Goal: Transaction & Acquisition: Complete application form

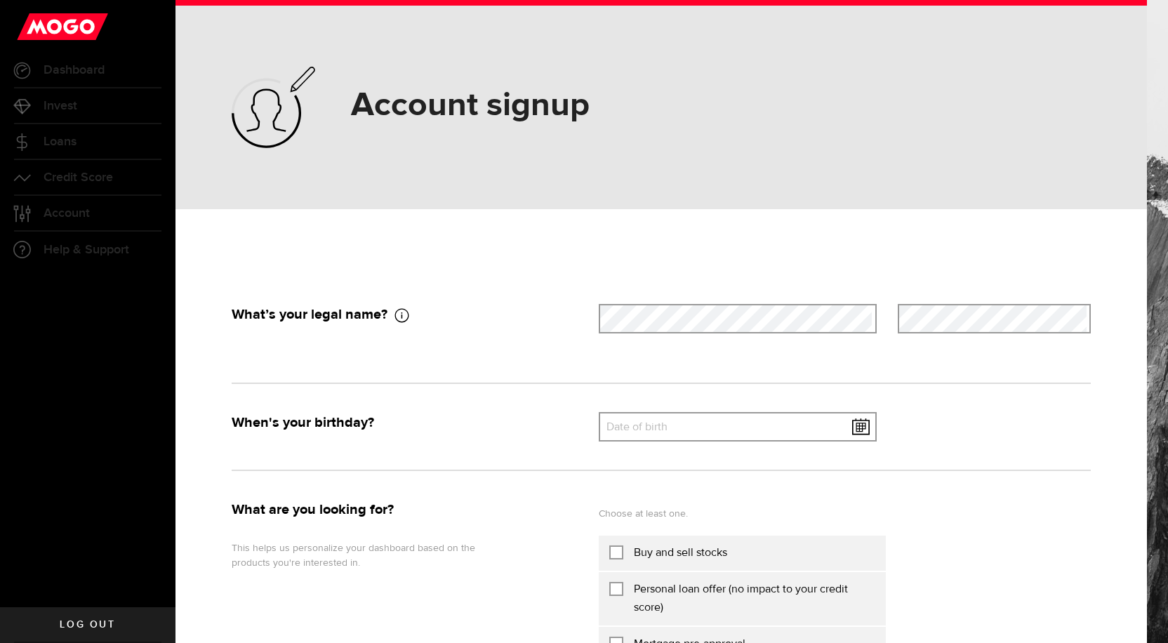
click at [618, 429] on label "Date of birth" at bounding box center [738, 427] width 279 height 29
click at [618, 429] on input "text" at bounding box center [738, 426] width 279 height 29
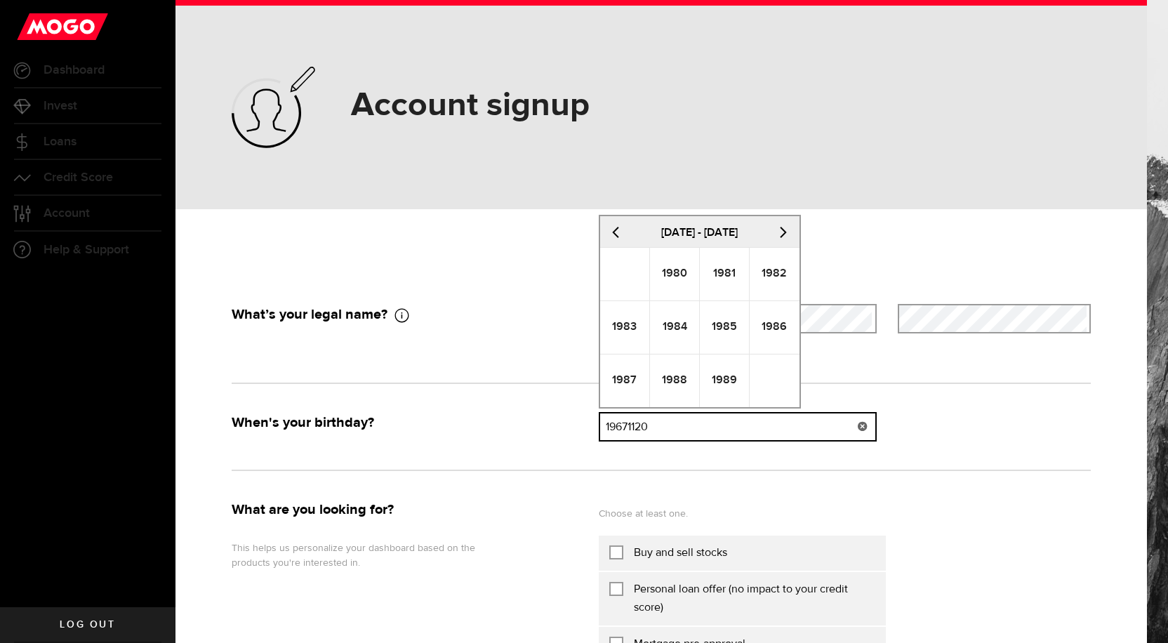
type input "19671120"
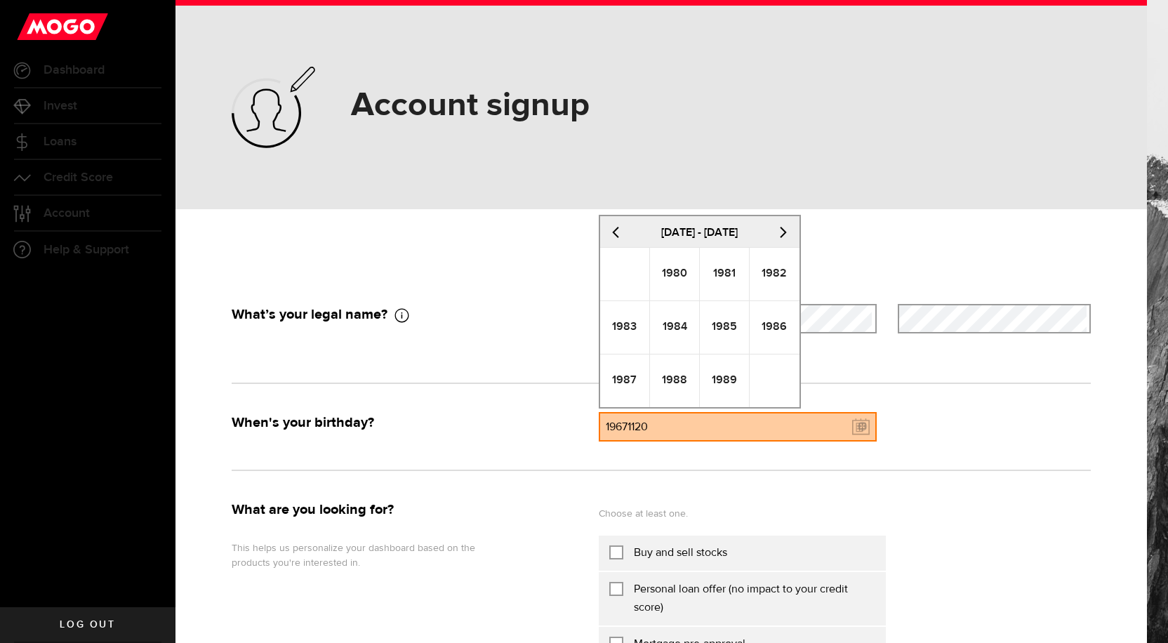
click at [998, 451] on div at bounding box center [661, 470] width 880 height 58
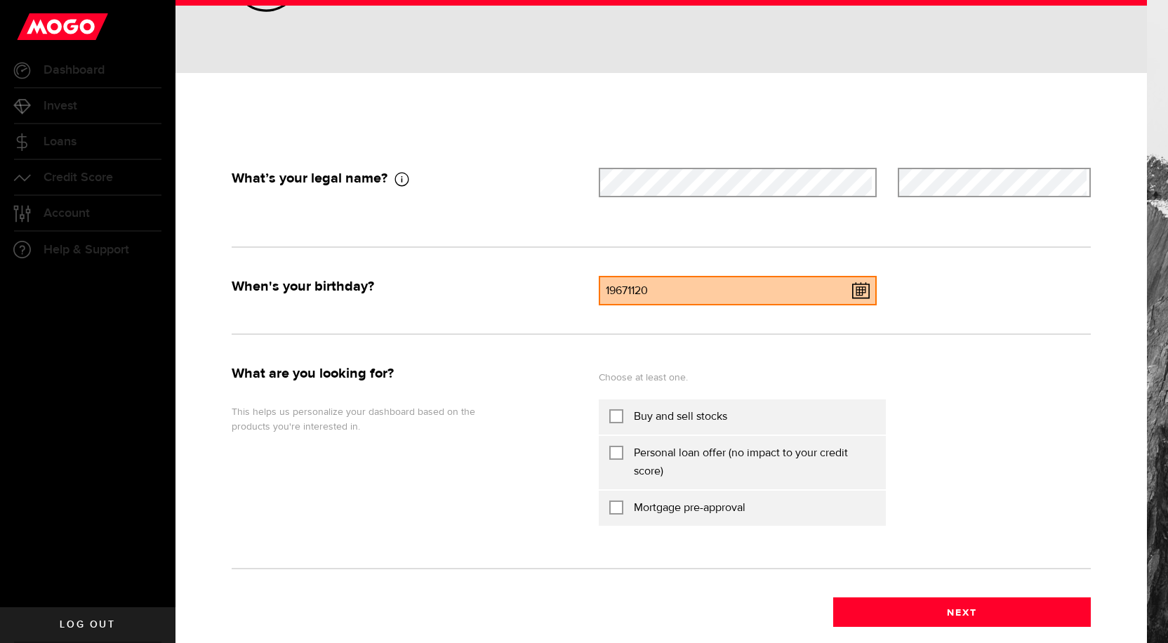
scroll to position [211, 0]
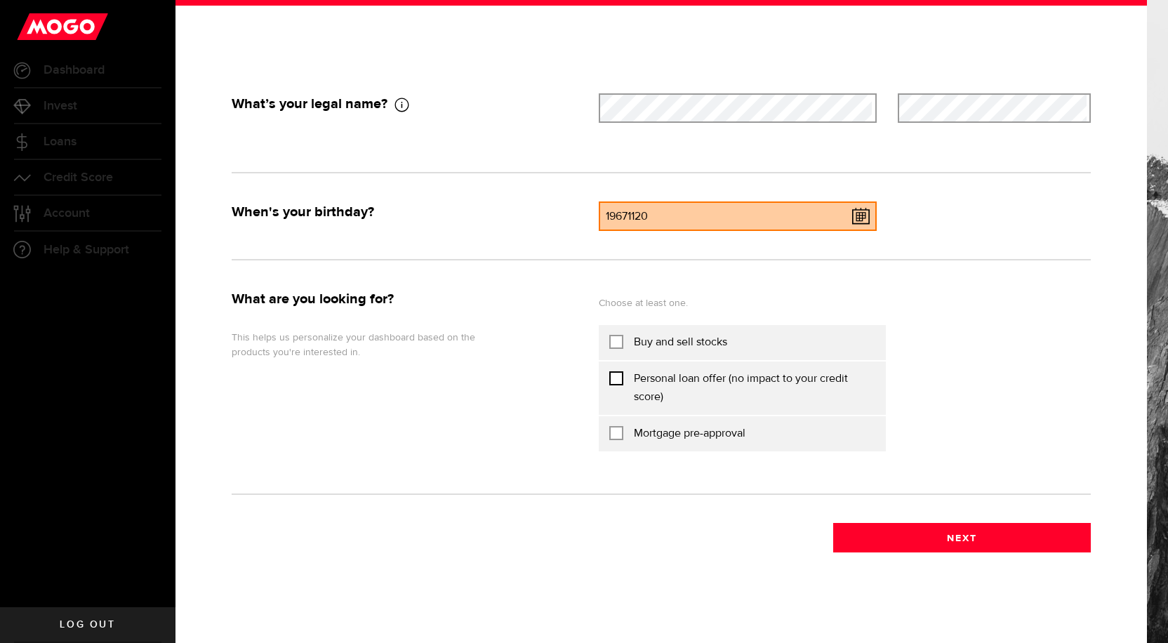
click at [611, 375] on input "Personal loan offer (no impact to your credit score)" at bounding box center [616, 377] width 14 height 14
checkbox input "true"
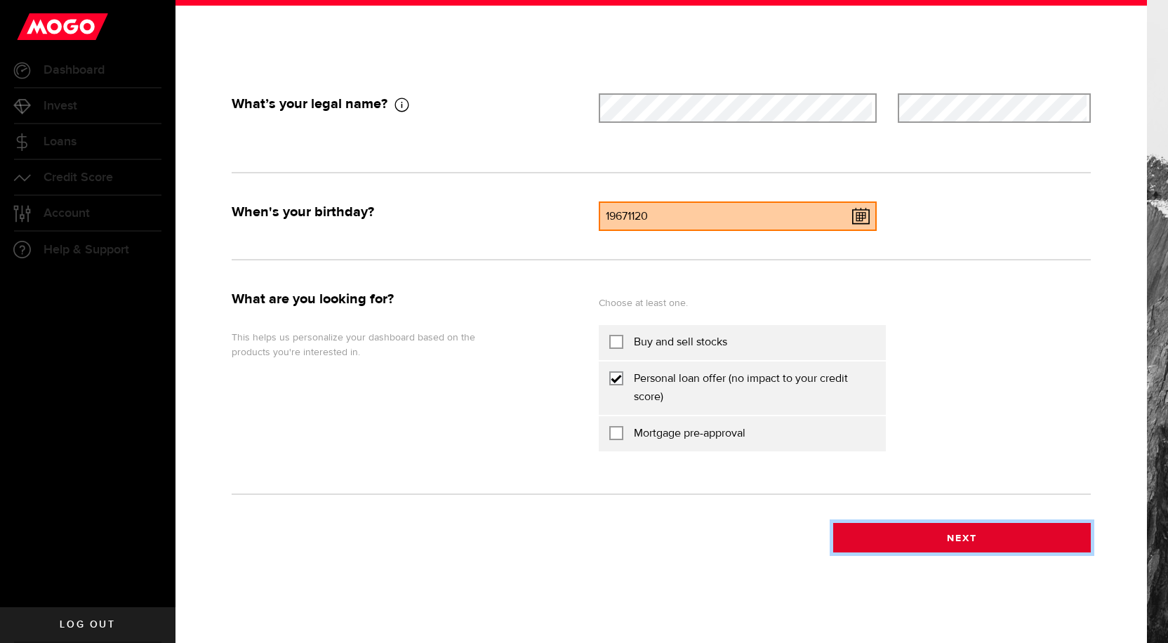
click at [956, 541] on button "Next" at bounding box center [962, 537] width 258 height 29
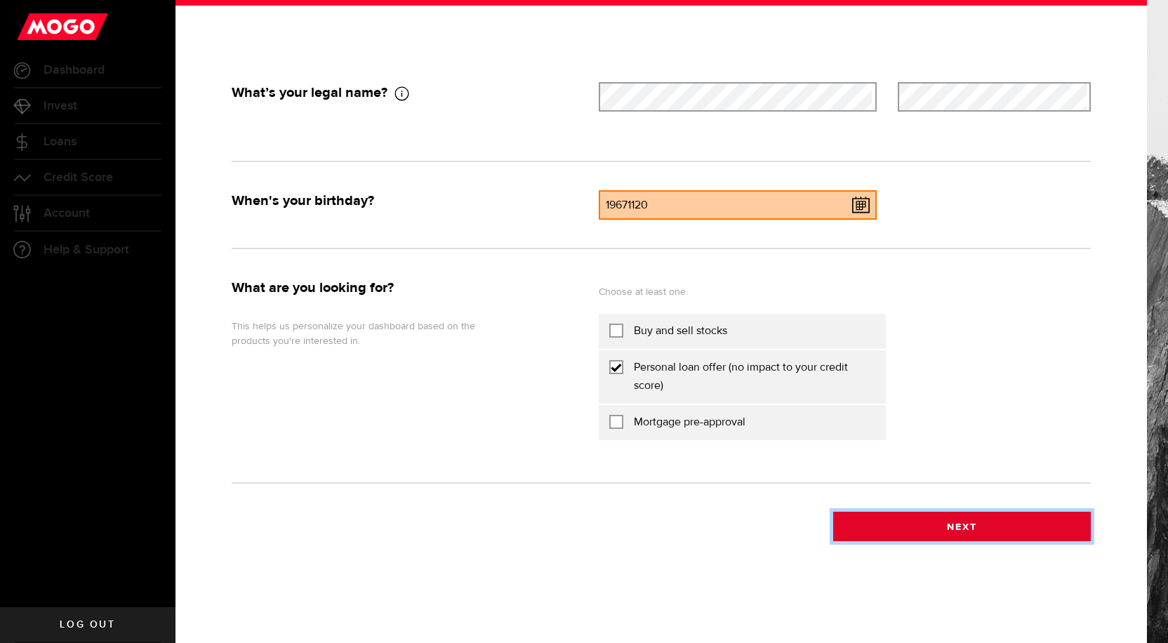
scroll to position [222, 0]
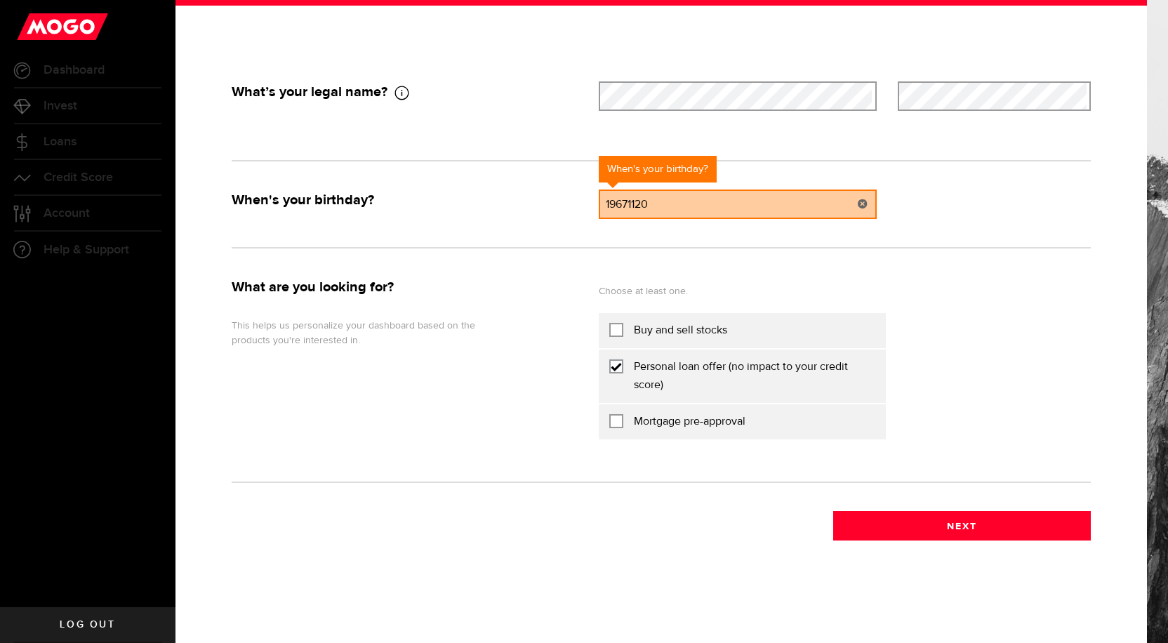
click at [857, 209] on link at bounding box center [863, 203] width 28 height 29
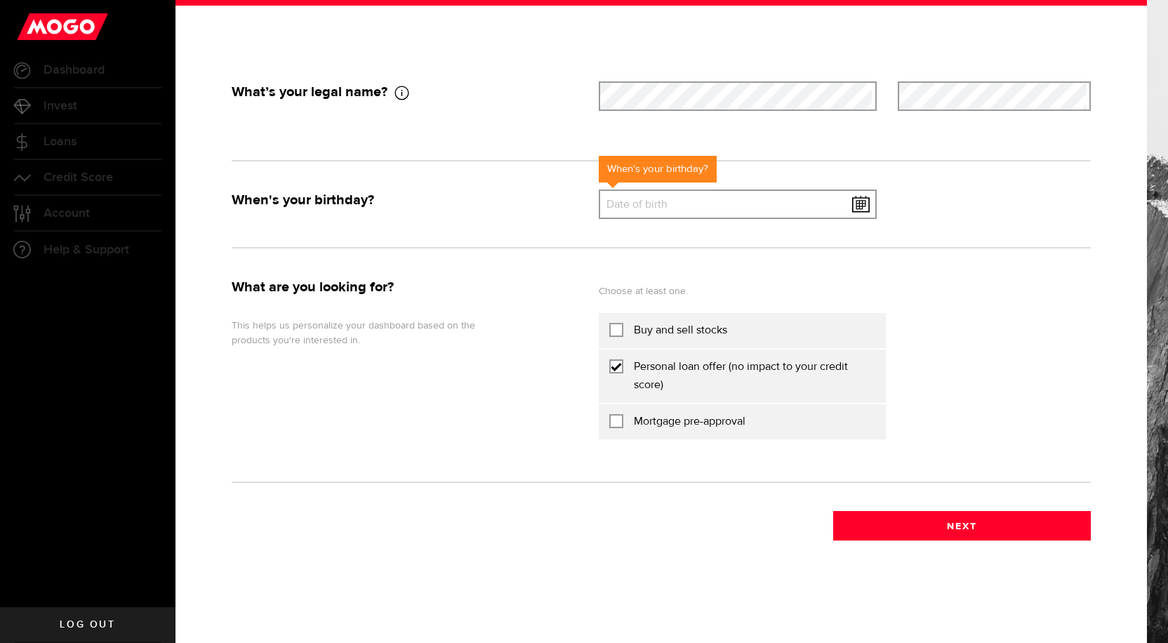
click at [858, 203] on label "Date of birth" at bounding box center [738, 204] width 279 height 29
click at [858, 203] on input "text" at bounding box center [738, 203] width 279 height 29
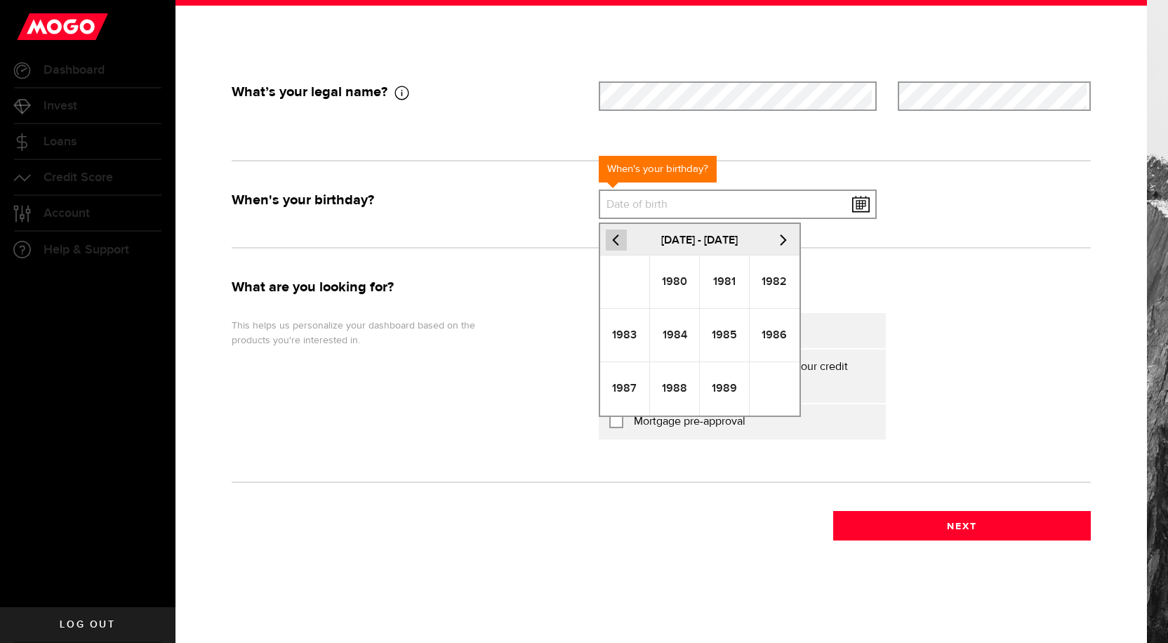
click at [607, 240] on span at bounding box center [613, 239] width 15 height 11
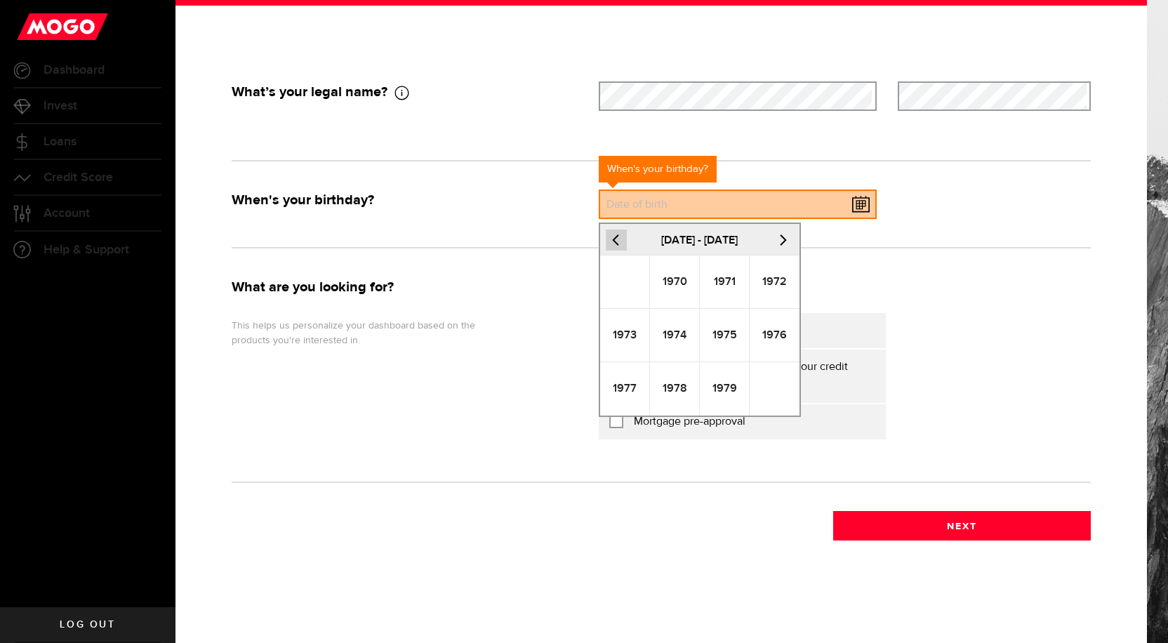
click at [607, 240] on span at bounding box center [613, 239] width 15 height 11
click at [630, 400] on td "1967" at bounding box center [625, 388] width 50 height 53
click at [712, 392] on td "Nov" at bounding box center [725, 388] width 50 height 53
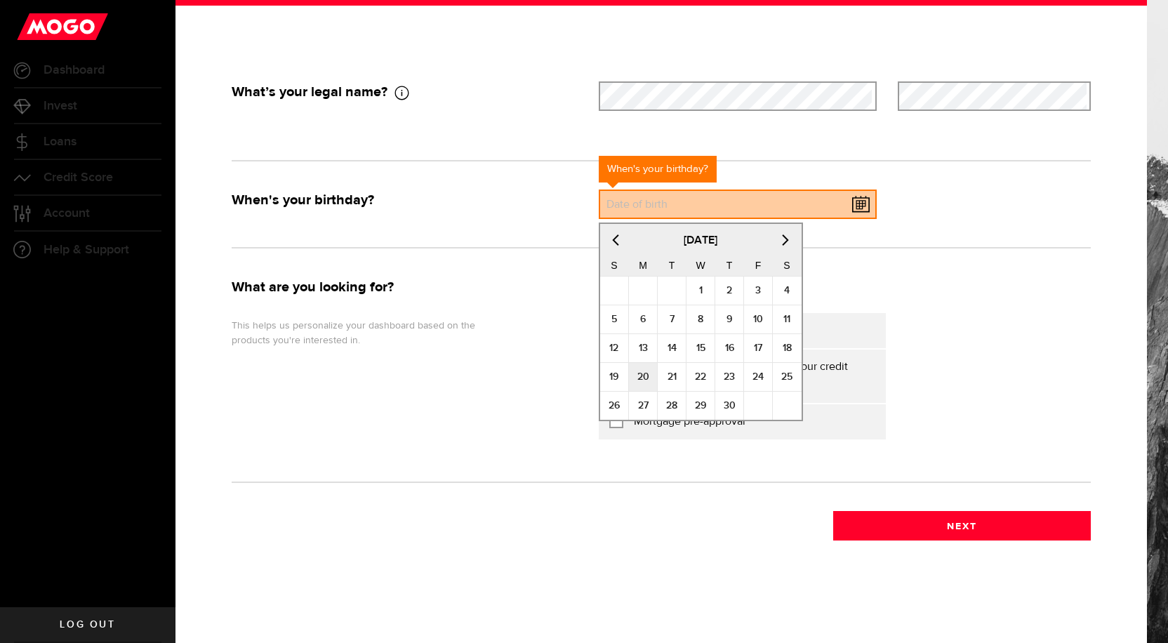
click at [635, 382] on td "20" at bounding box center [643, 376] width 29 height 29
type input "[DATE]"
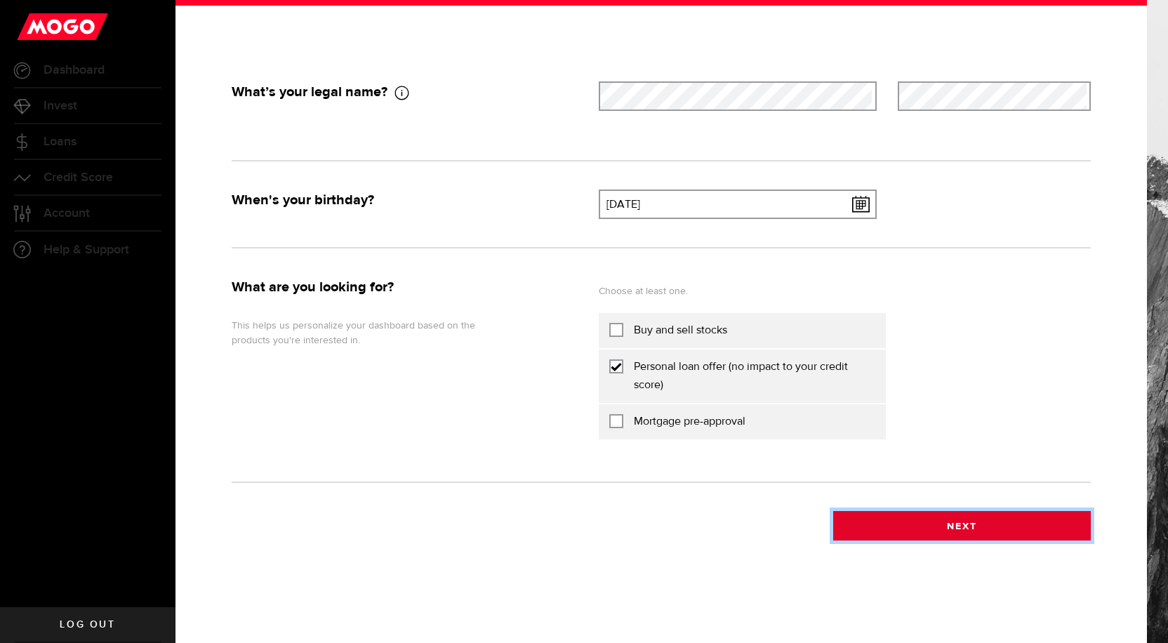
click at [919, 522] on button "Next" at bounding box center [962, 525] width 258 height 29
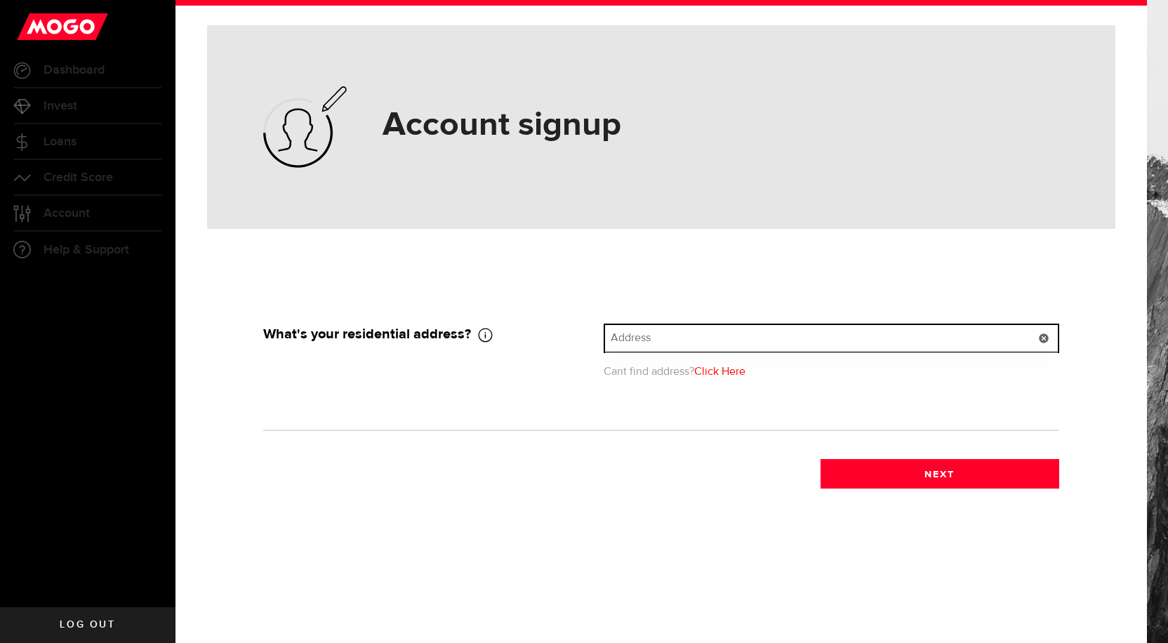
click at [614, 335] on input "text" at bounding box center [831, 338] width 453 height 27
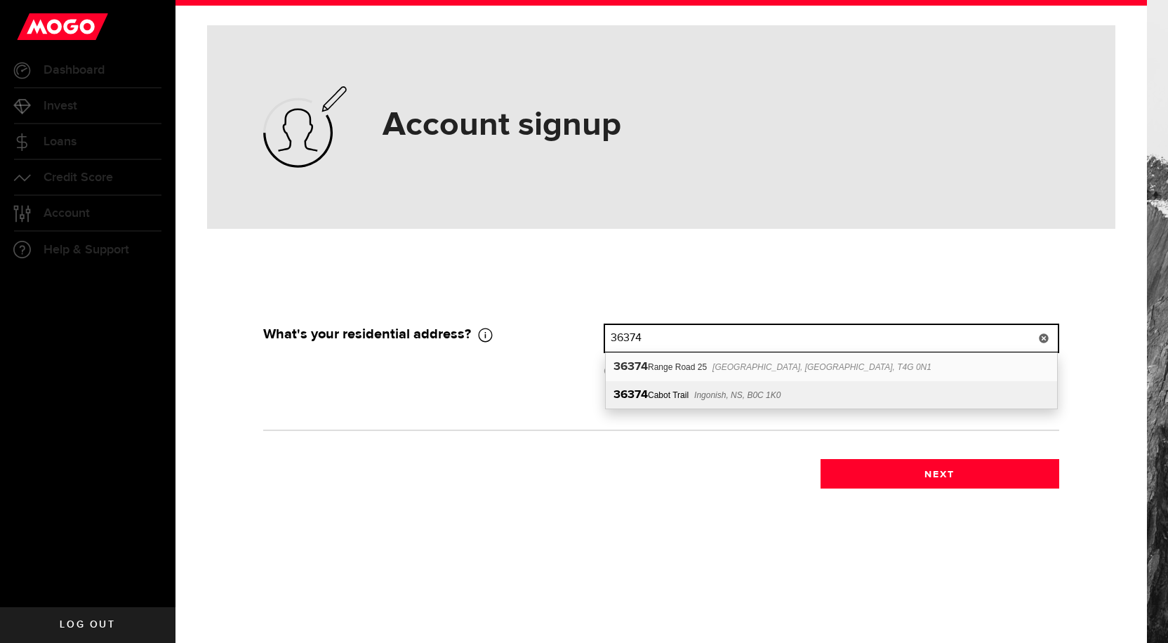
click at [672, 397] on div "36374 Cabot Trail Ingonish, NS, B0C 1K0" at bounding box center [831, 394] width 451 height 27
type input "36374 Cabot Trail"
type input "36374"
type input "Cabot Trail"
type input "Ingonish"
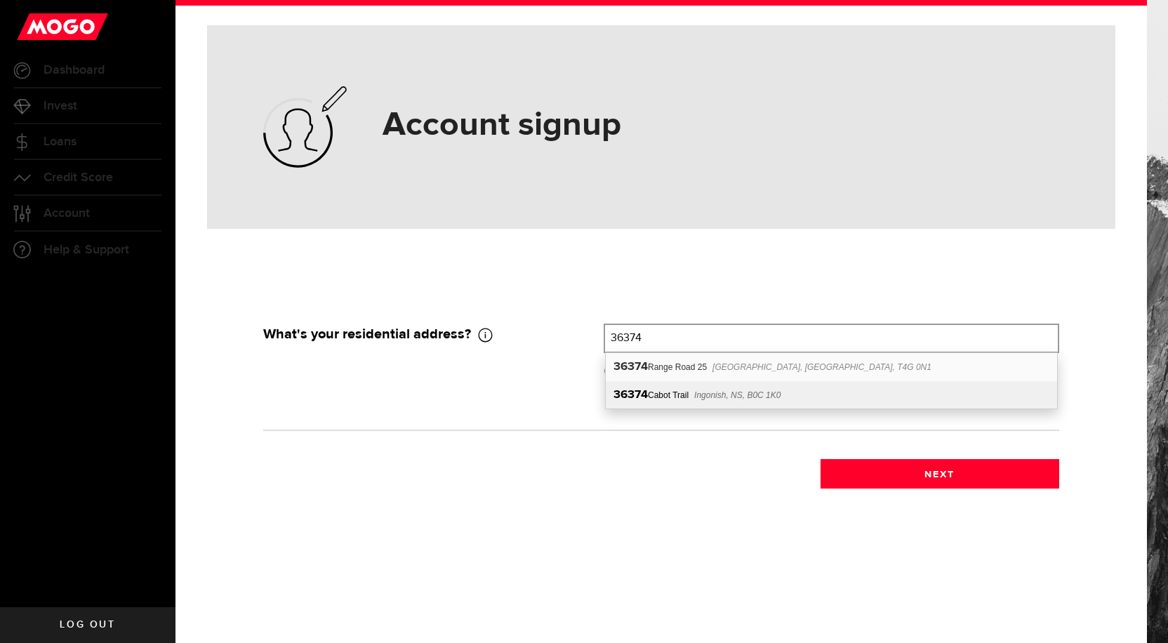
select select "NS"
type input "B0C 1K0"
type input "[GEOGRAPHIC_DATA]"
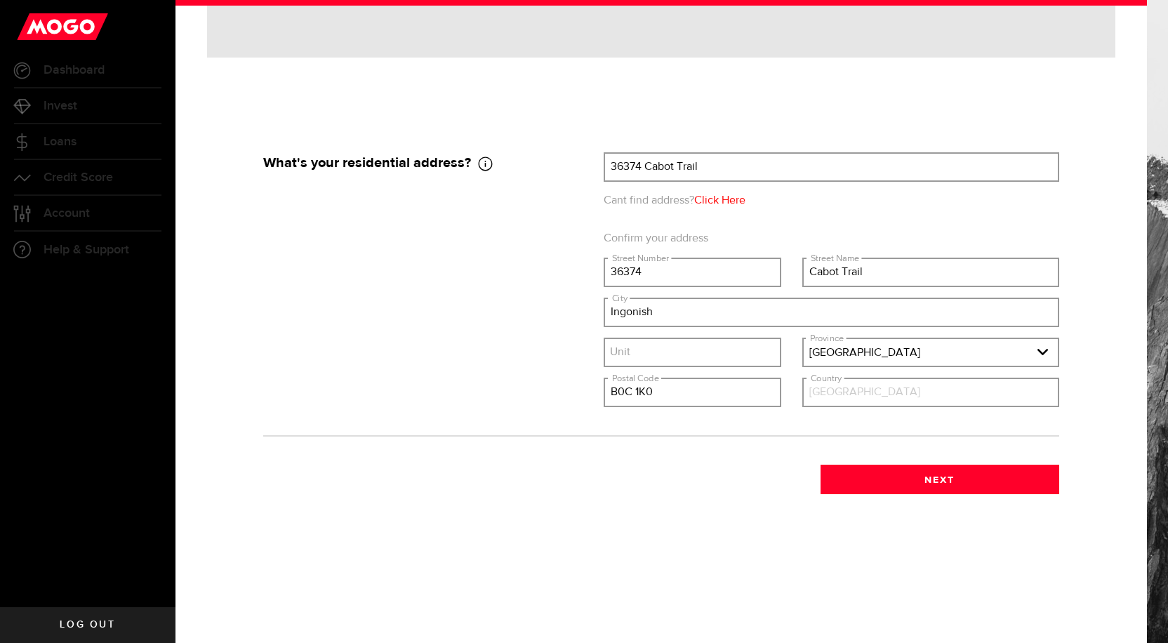
scroll to position [172, 0]
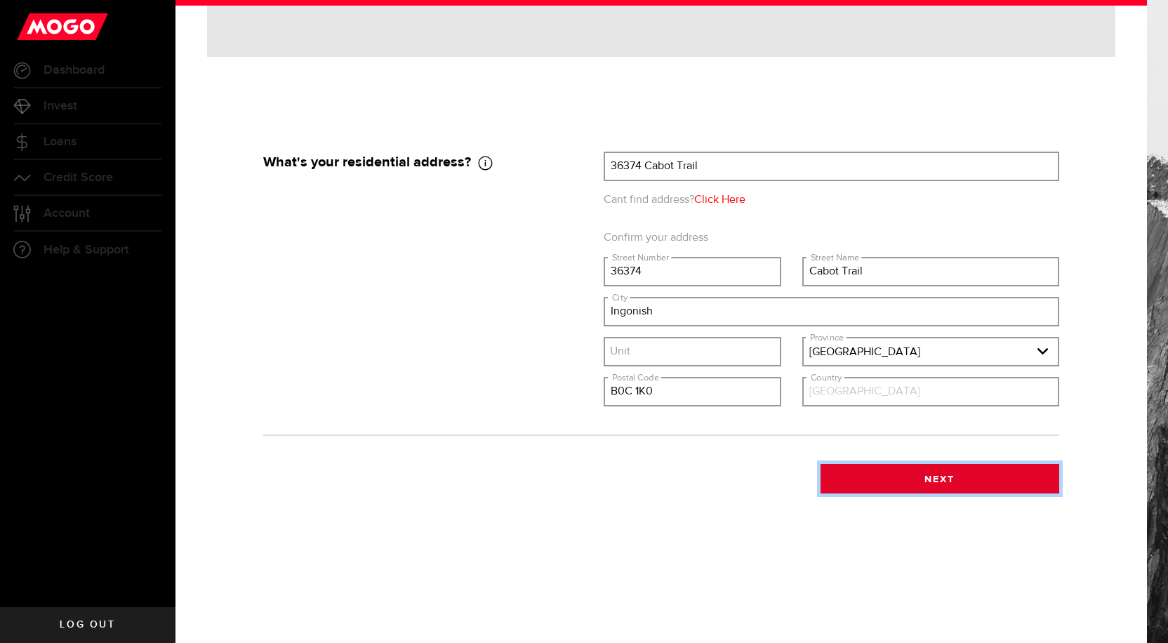
click at [927, 481] on button "Next" at bounding box center [939, 478] width 239 height 29
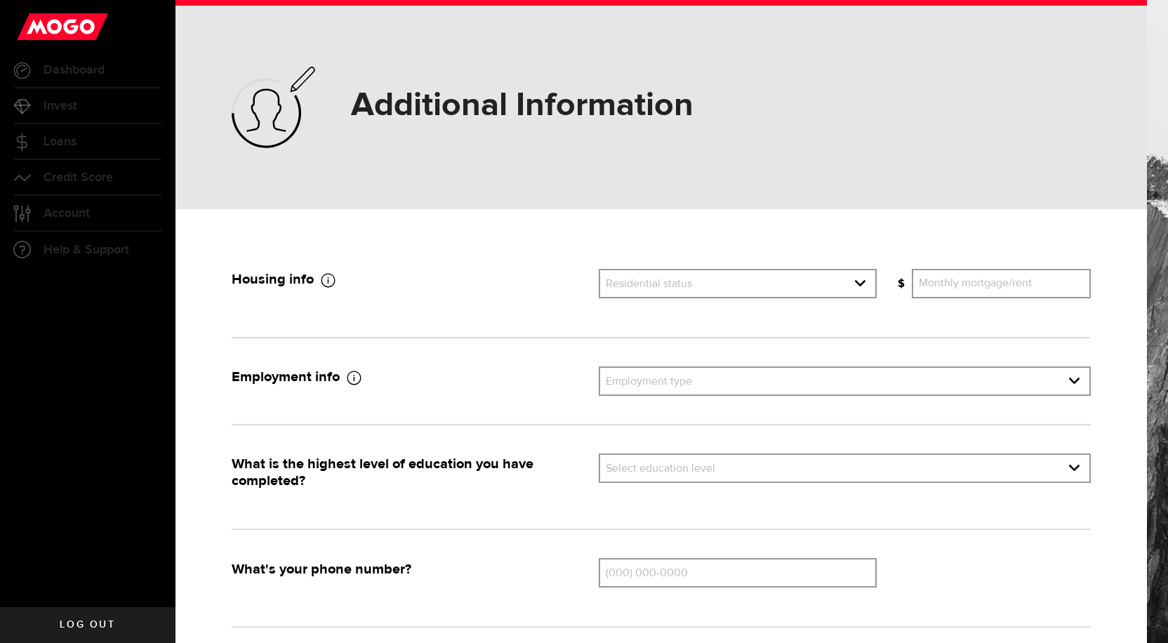
select select
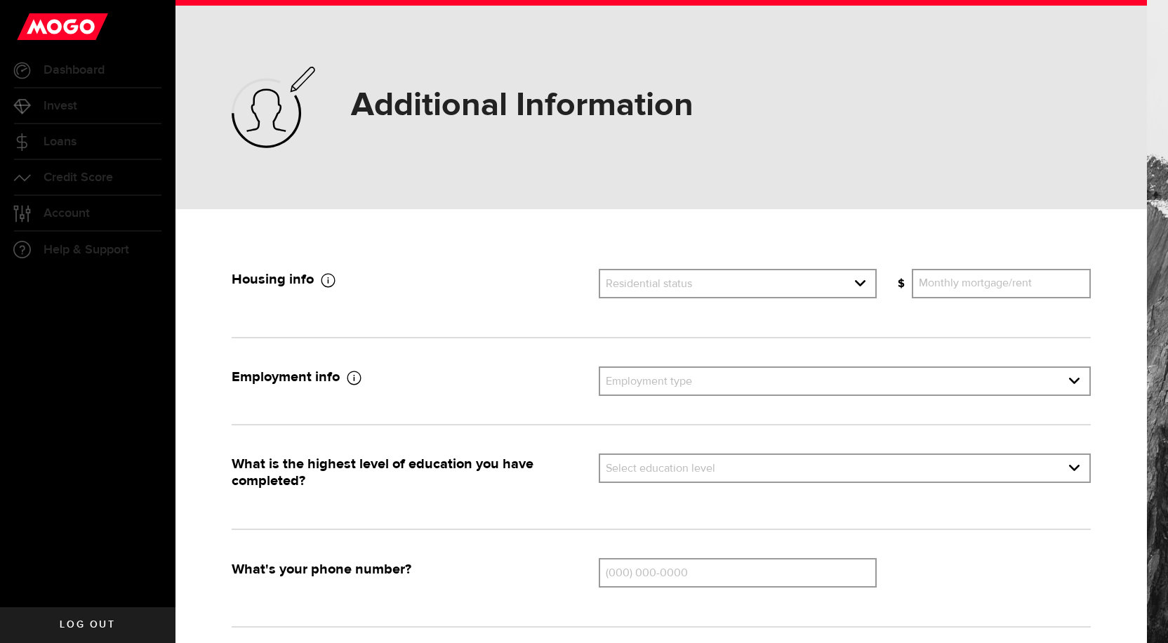
select select
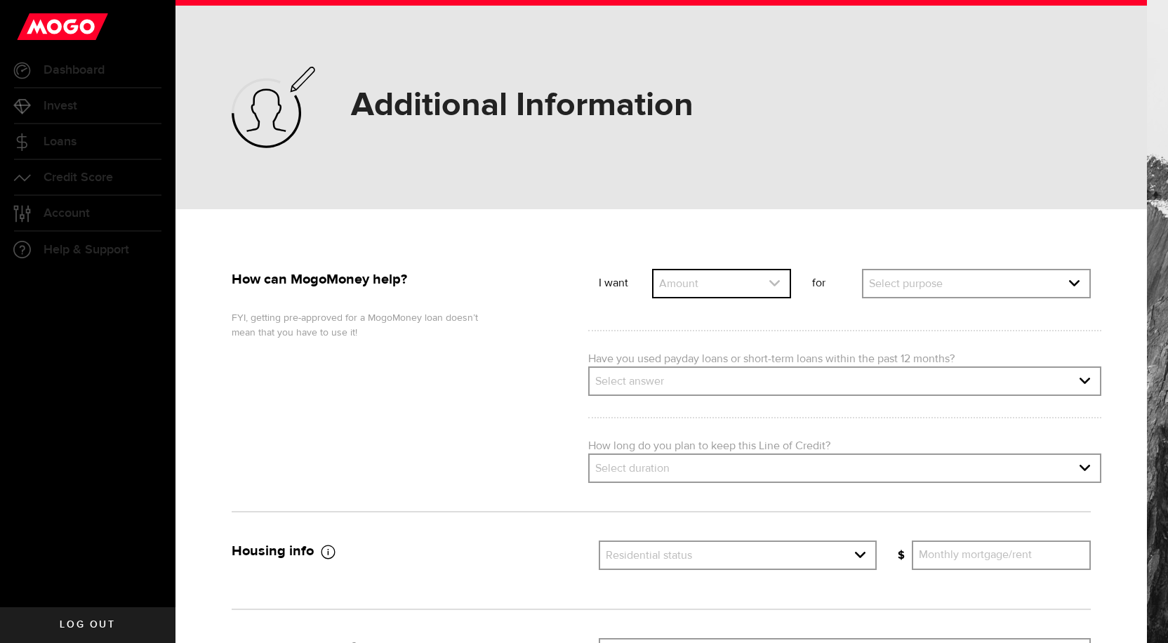
click at [772, 284] on icon "expand select" at bounding box center [775, 283] width 12 height 12
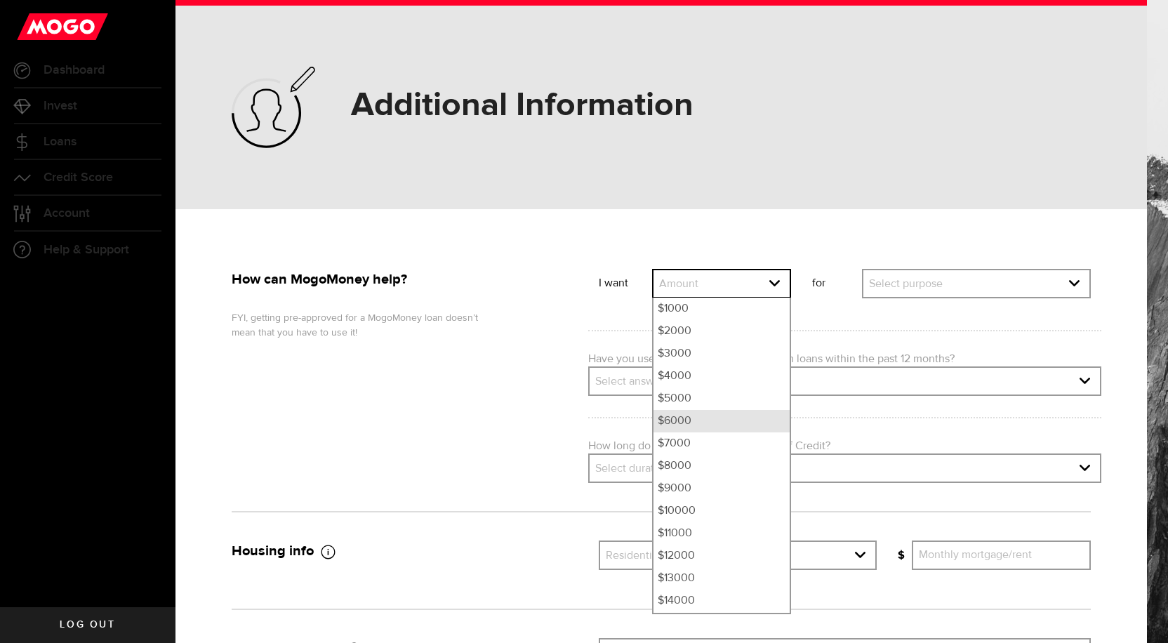
scroll to position [70, 0]
click at [653, 397] on li "$6000" at bounding box center [721, 396] width 137 height 22
select select "6000"
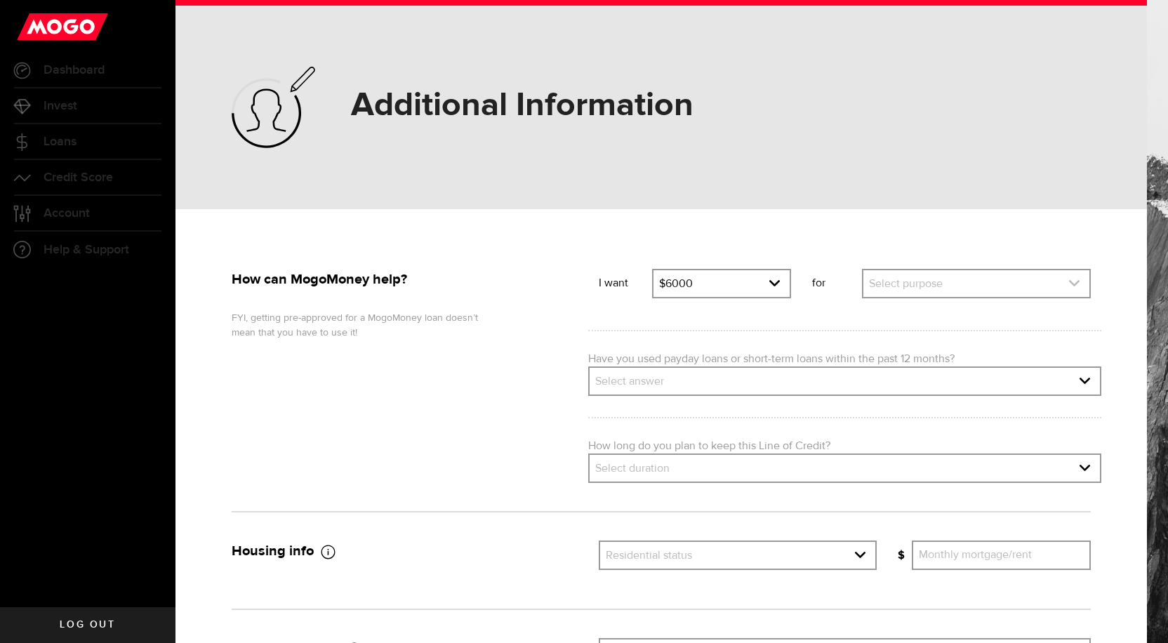
click at [1070, 286] on link "expand select" at bounding box center [976, 283] width 226 height 27
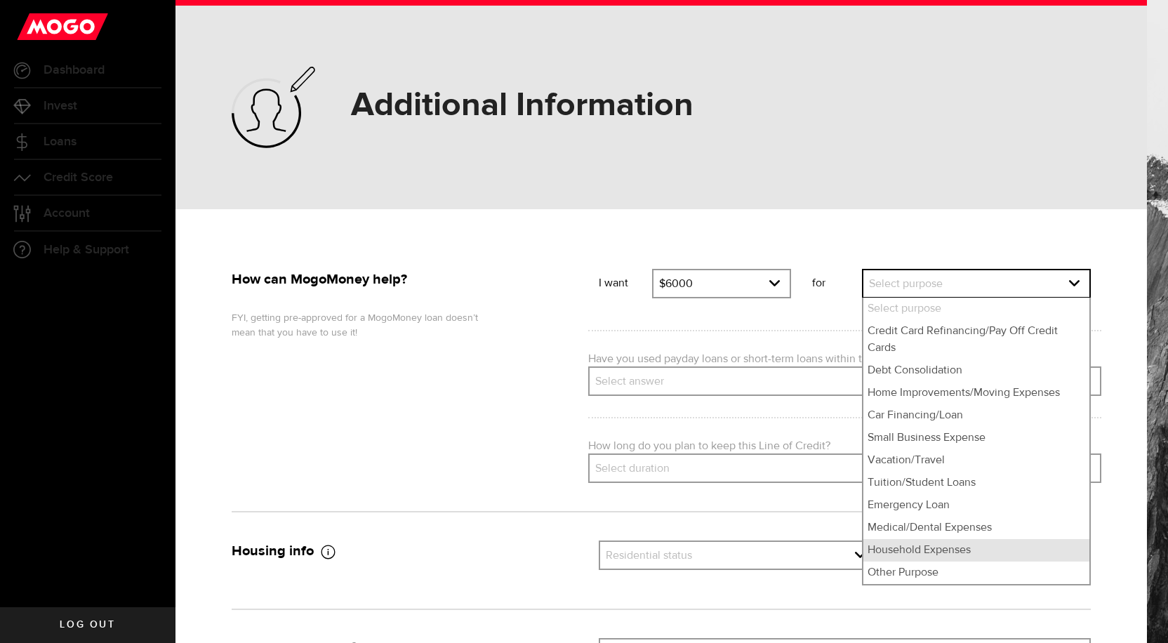
click at [943, 550] on li "Household Expenses" at bounding box center [976, 550] width 226 height 22
select select "Household Expenses"
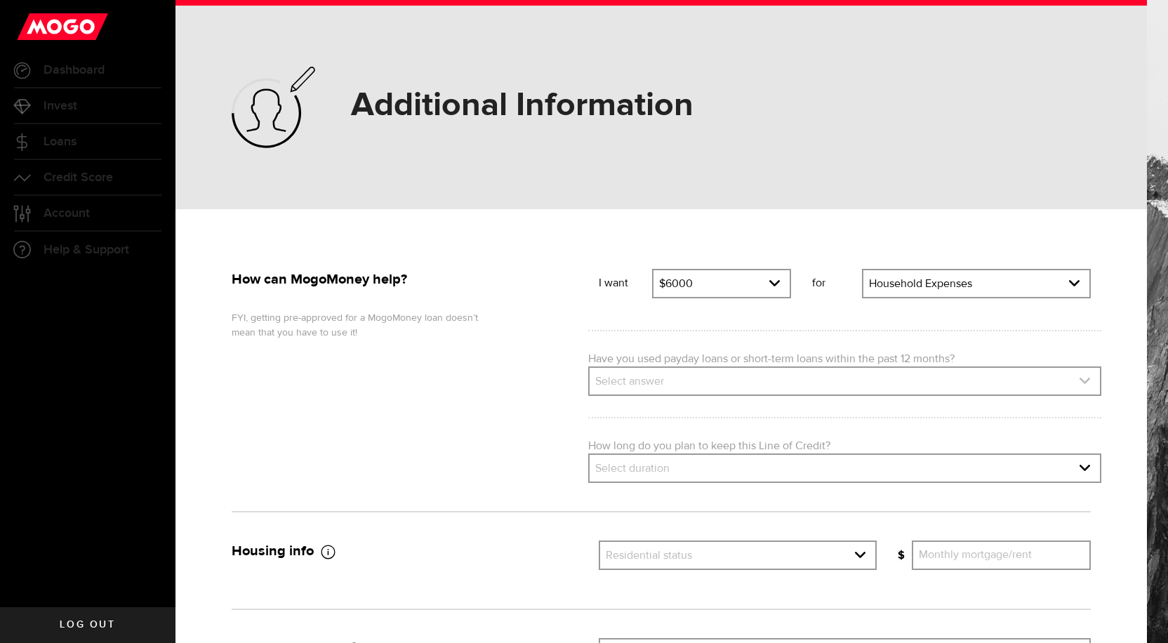
click at [634, 375] on link "expand select" at bounding box center [845, 381] width 510 height 27
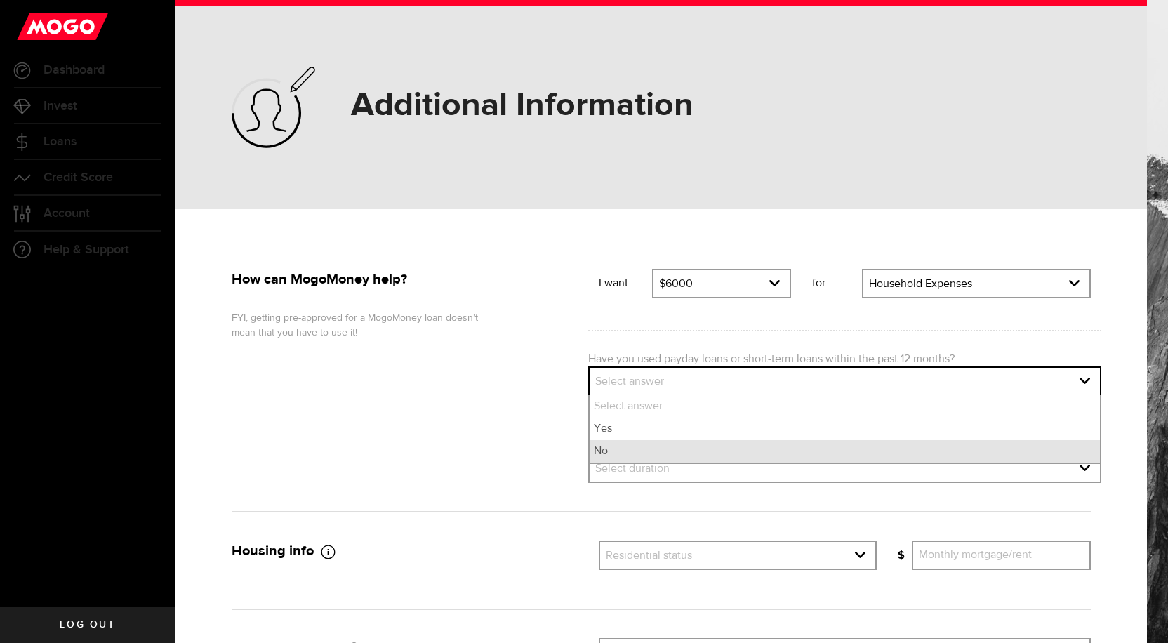
click at [620, 450] on li "No" at bounding box center [845, 451] width 510 height 22
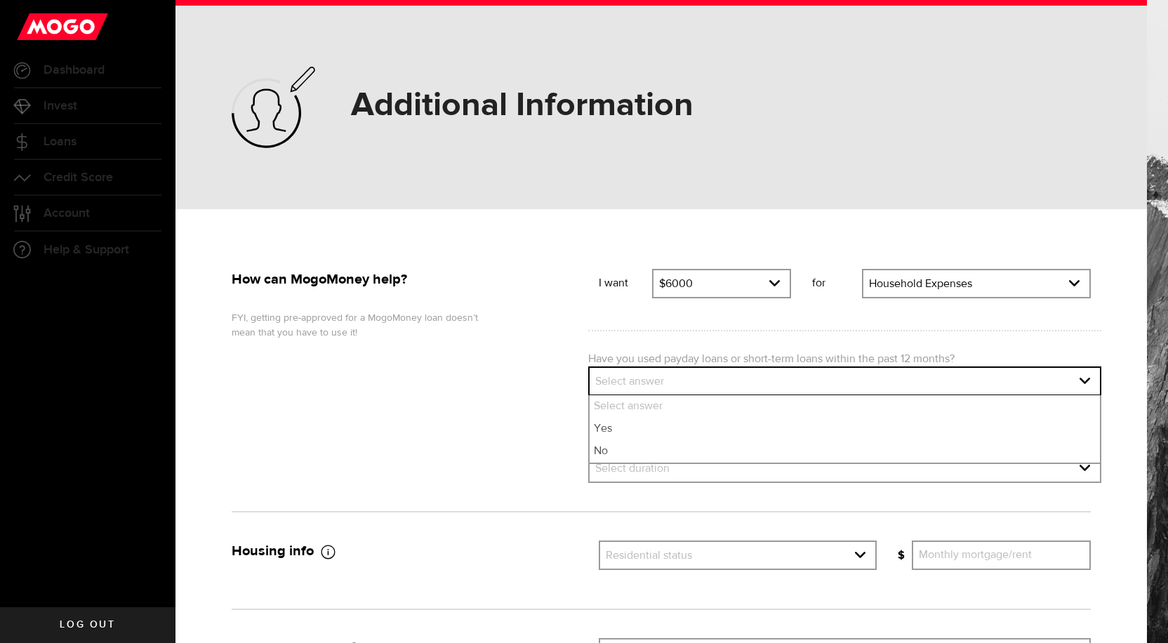
select select "No"
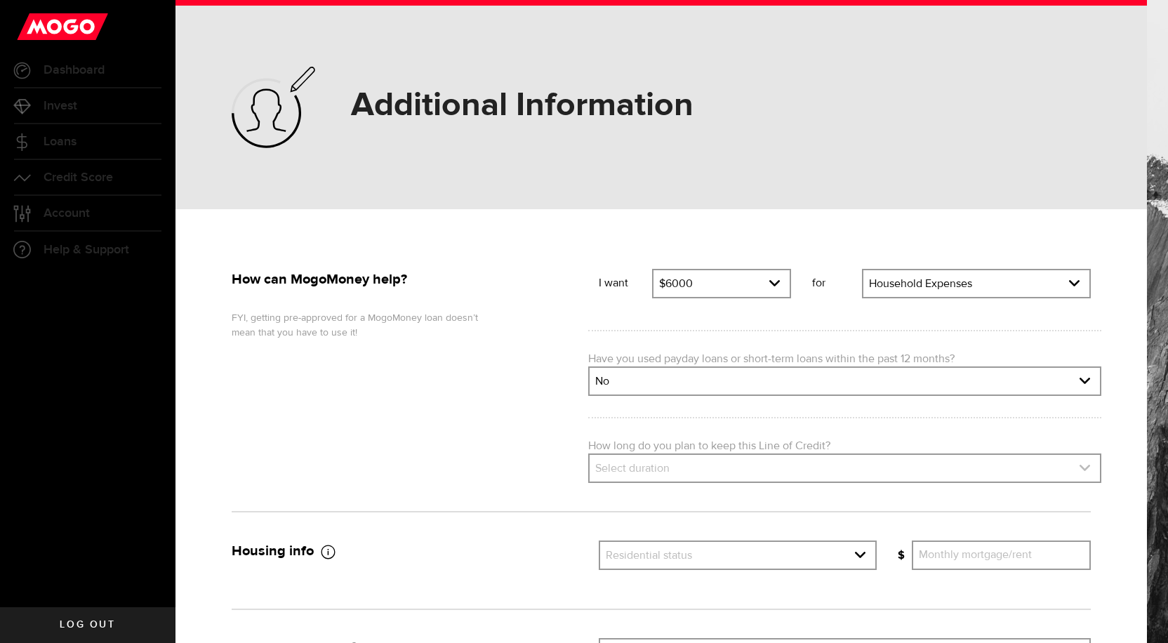
click at [623, 462] on link "expand select" at bounding box center [845, 468] width 510 height 27
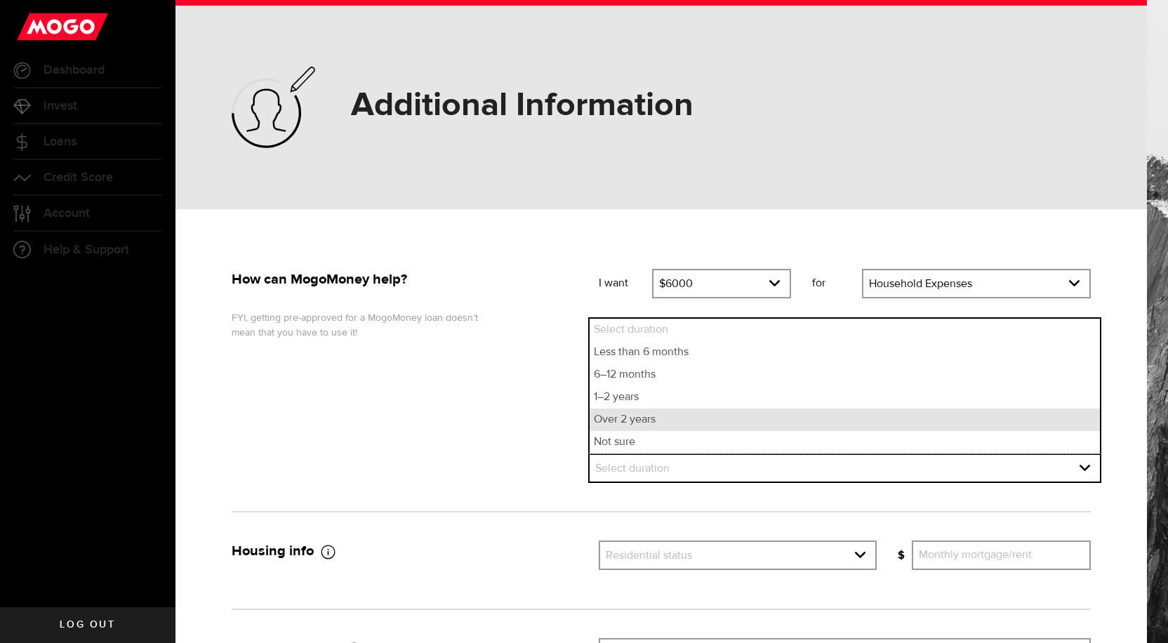
click at [627, 420] on li "Over 2 years" at bounding box center [845, 419] width 510 height 22
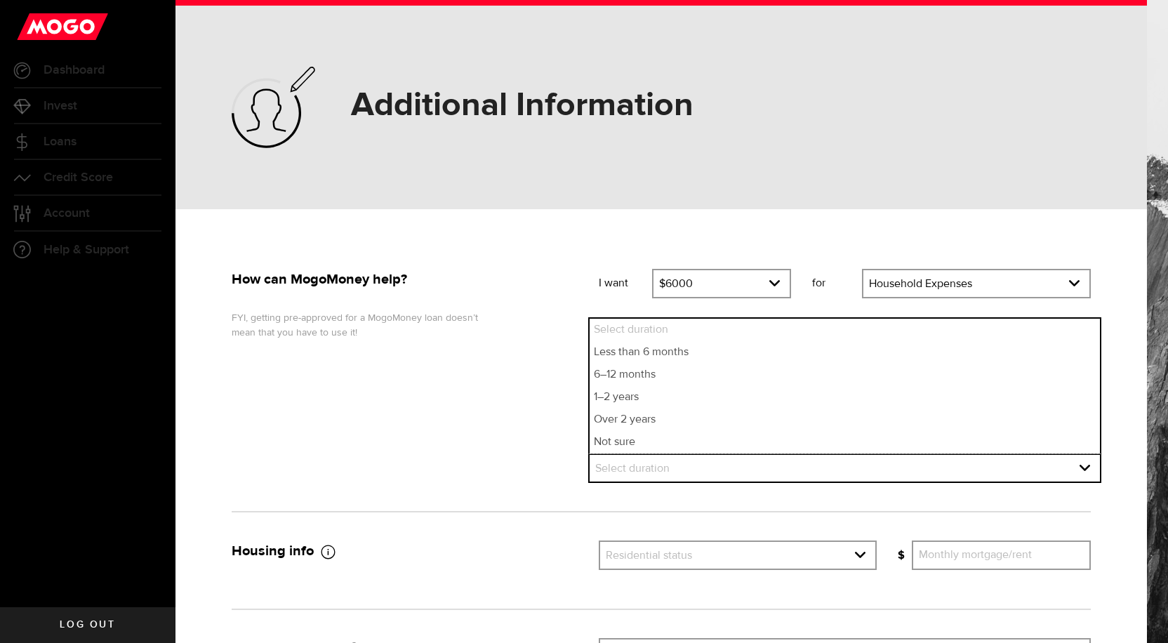
select select "Over 2 years"
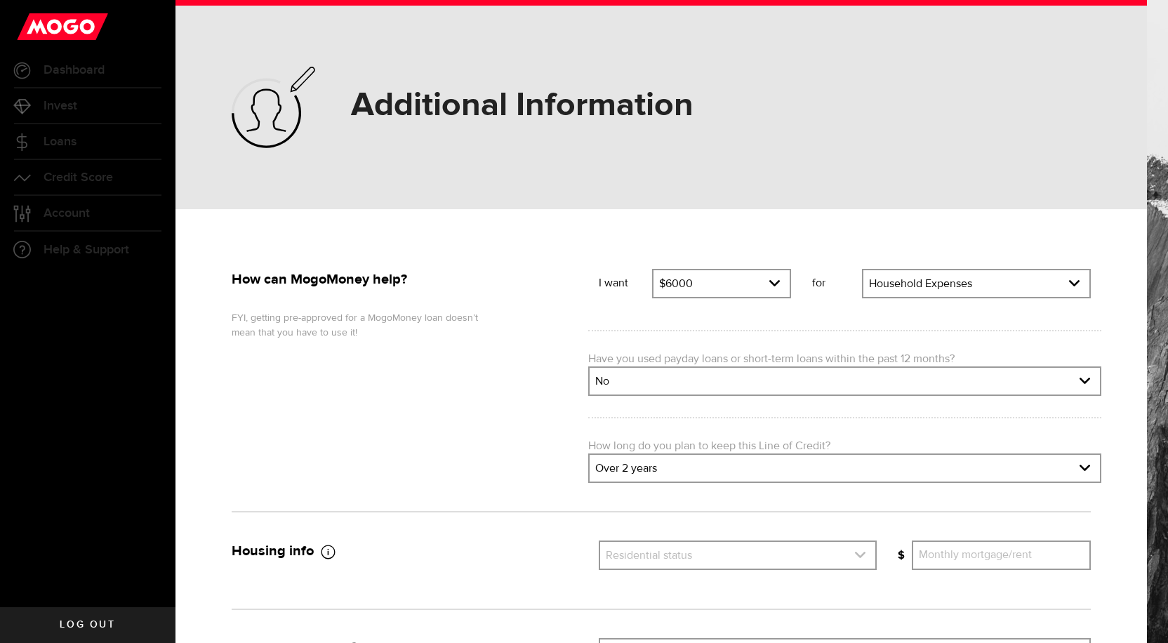
click at [854, 554] on icon "expand select" at bounding box center [860, 555] width 12 height 12
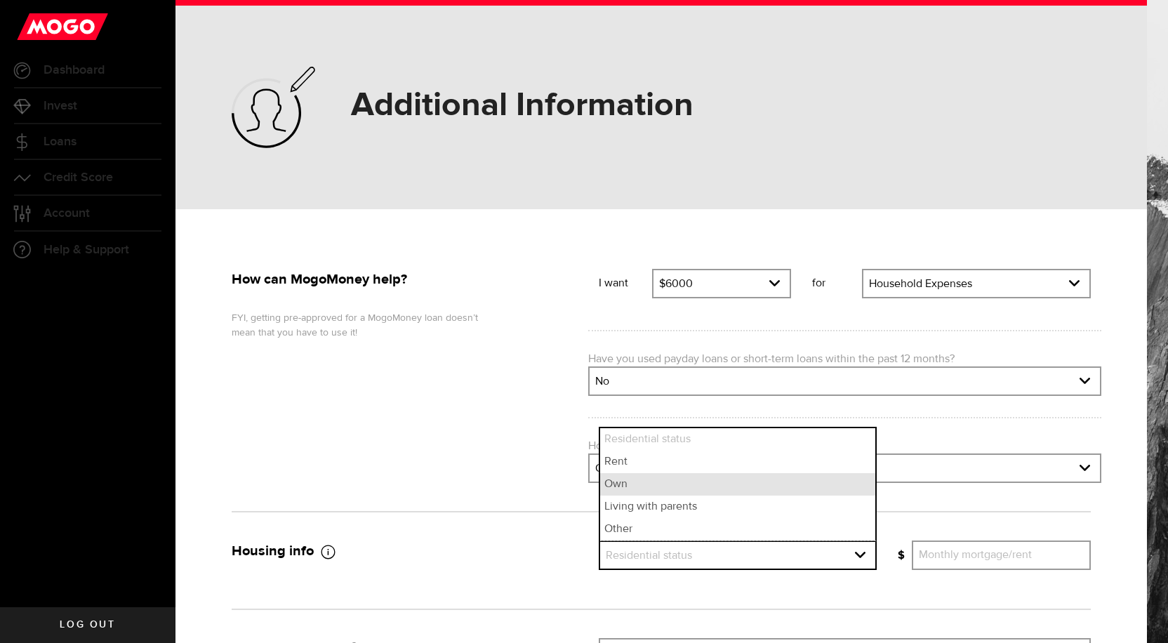
click at [648, 488] on li "Own" at bounding box center [738, 484] width 276 height 22
select select "Own"
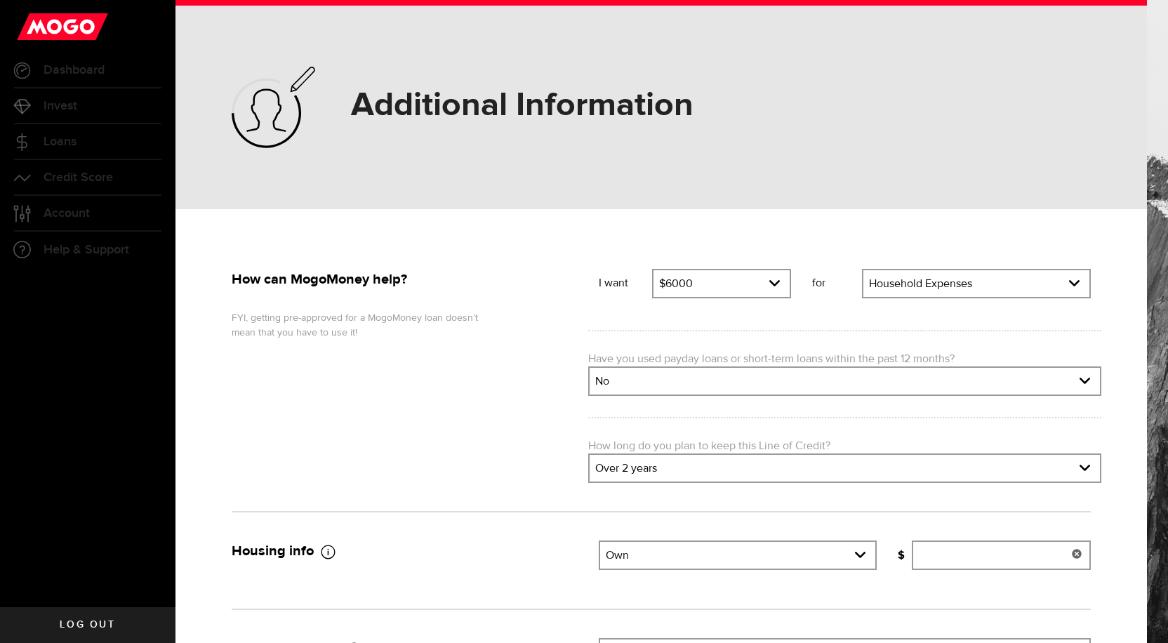
click at [930, 557] on input "Monthly mortgage/rent" at bounding box center [1001, 554] width 179 height 29
type input "628"
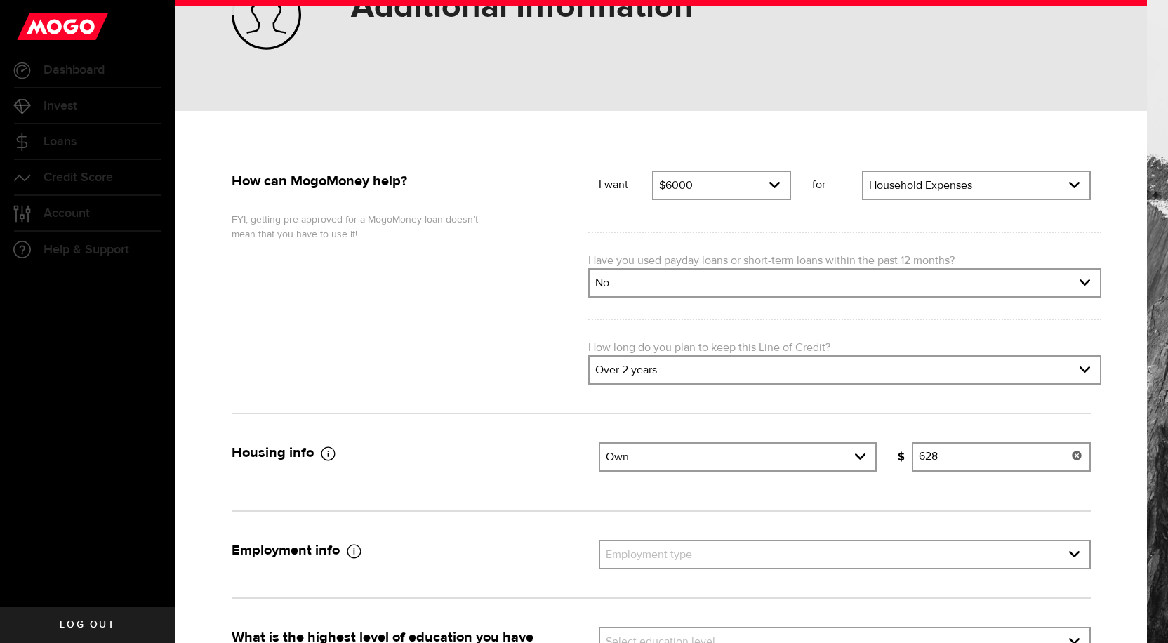
scroll to position [140, 0]
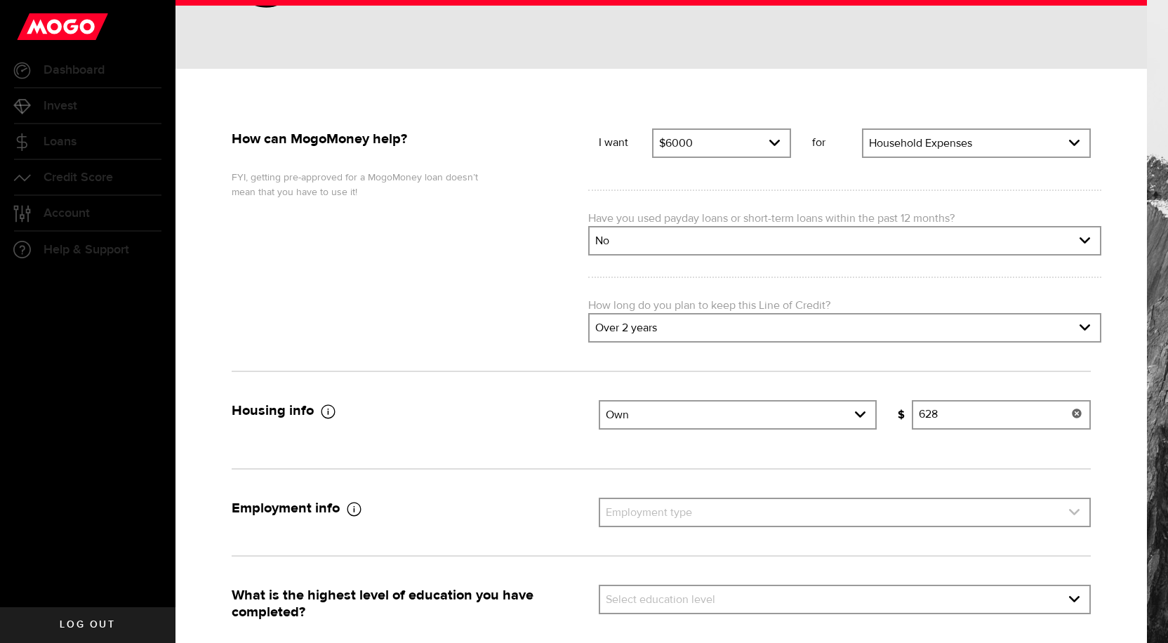
click at [612, 510] on link "expand select" at bounding box center [844, 512] width 489 height 27
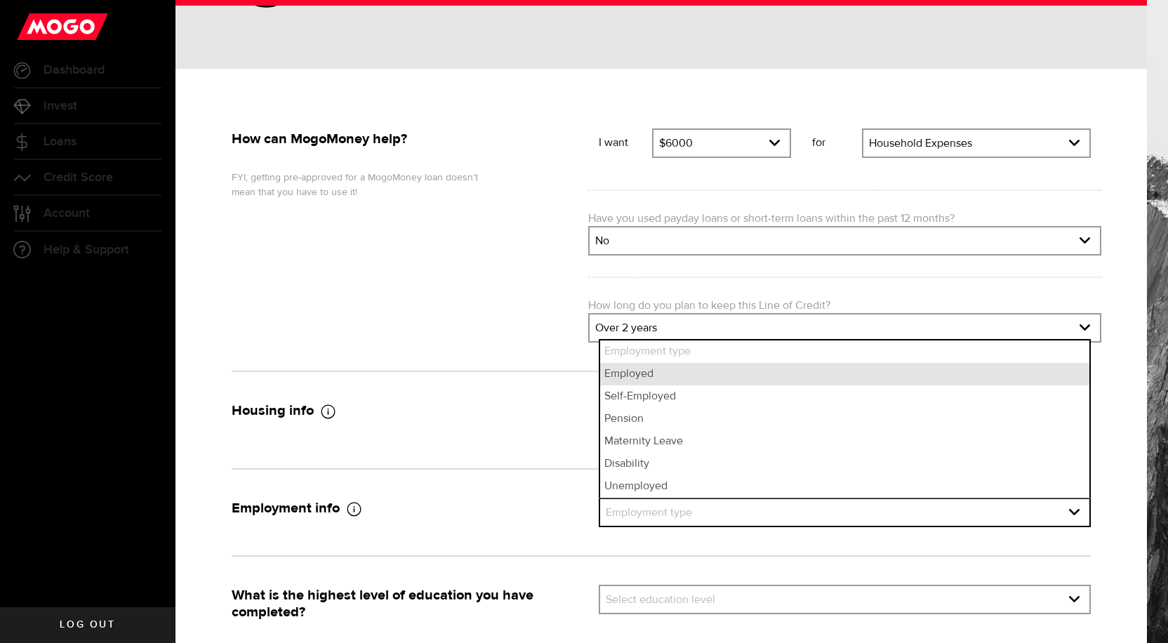
click at [620, 375] on li "Employed" at bounding box center [844, 374] width 489 height 22
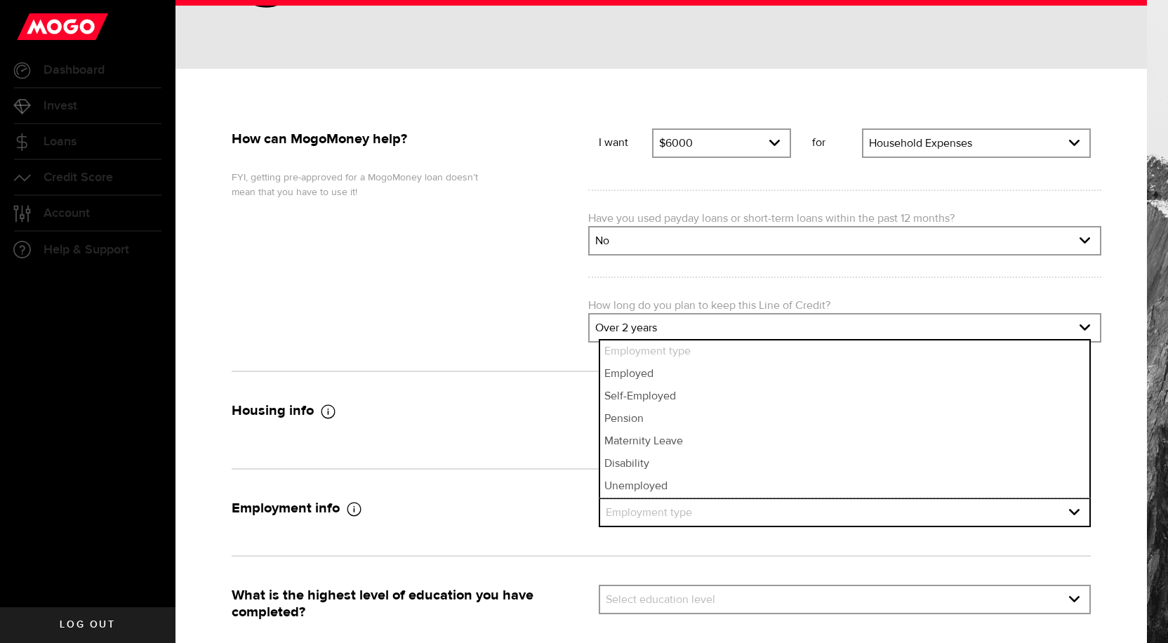
select select "Employed"
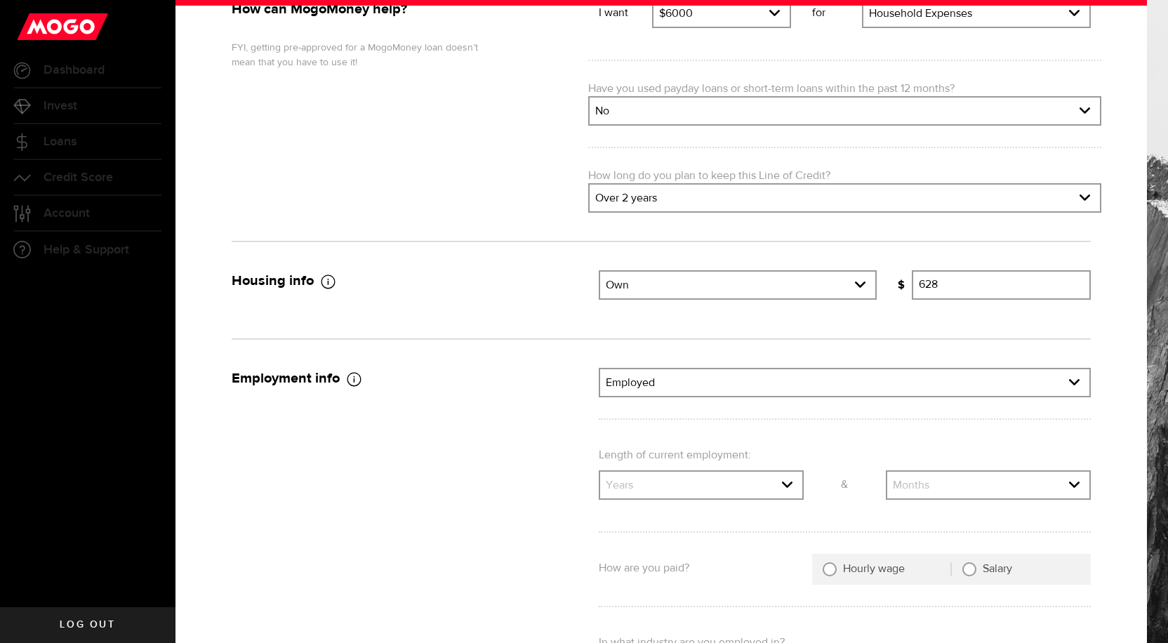
scroll to position [281, 0]
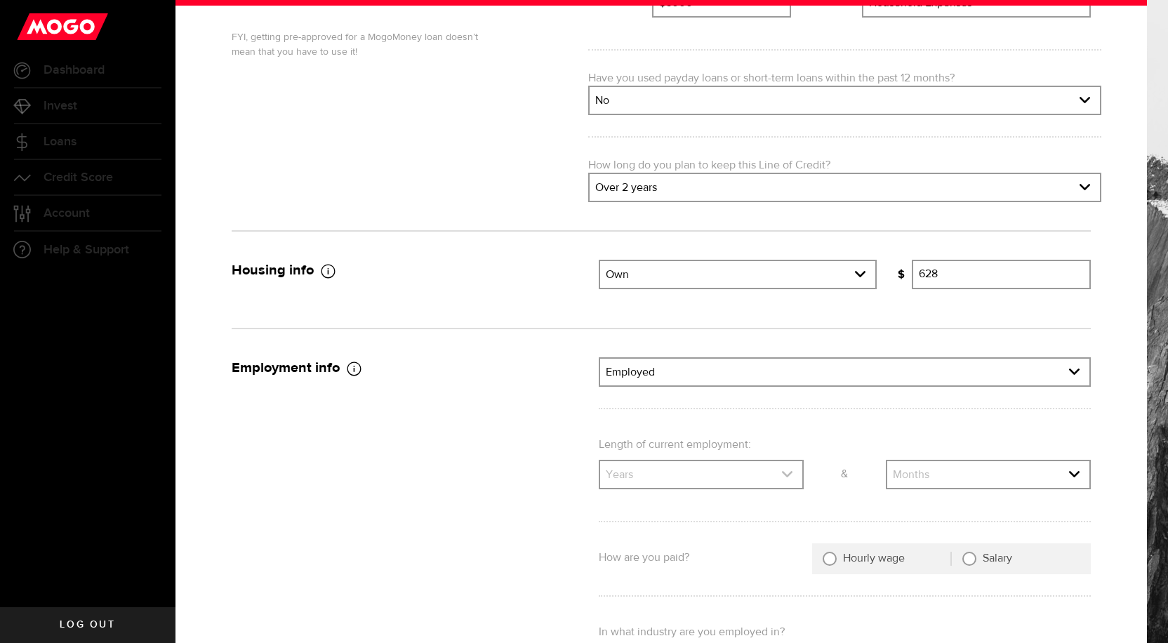
click at [781, 469] on icon "expand select" at bounding box center [787, 474] width 12 height 12
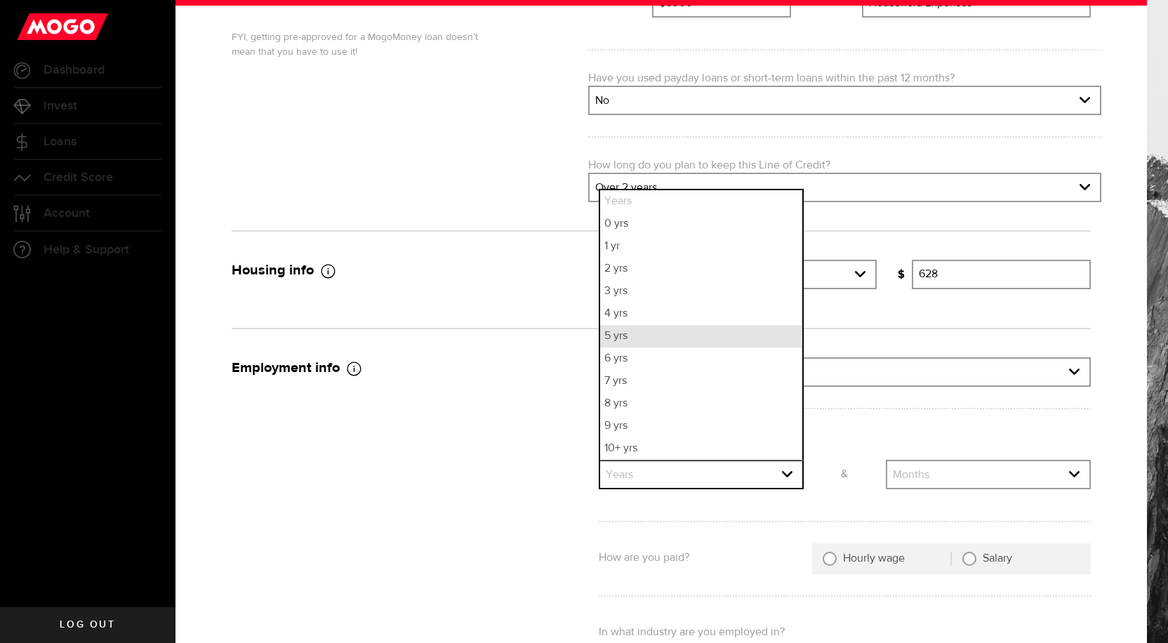
click at [618, 336] on li "5 yrs" at bounding box center [701, 336] width 202 height 22
select select "5"
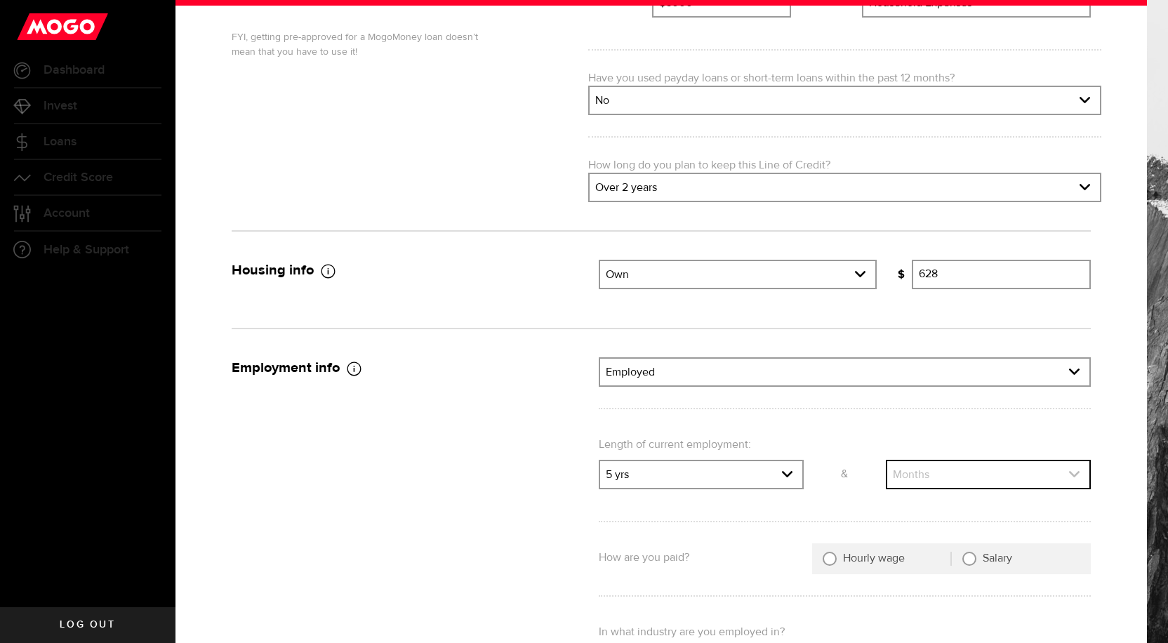
click at [1068, 474] on icon "expand select" at bounding box center [1074, 474] width 12 height 12
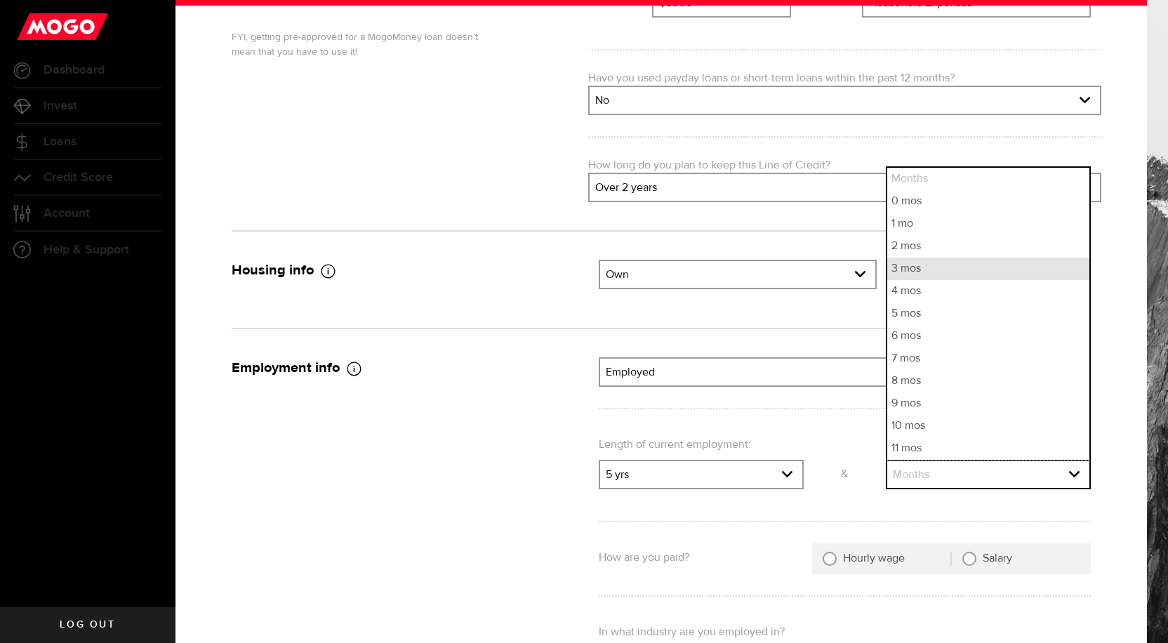
click at [909, 270] on li "3 mos" at bounding box center [988, 269] width 202 height 22
select select "3"
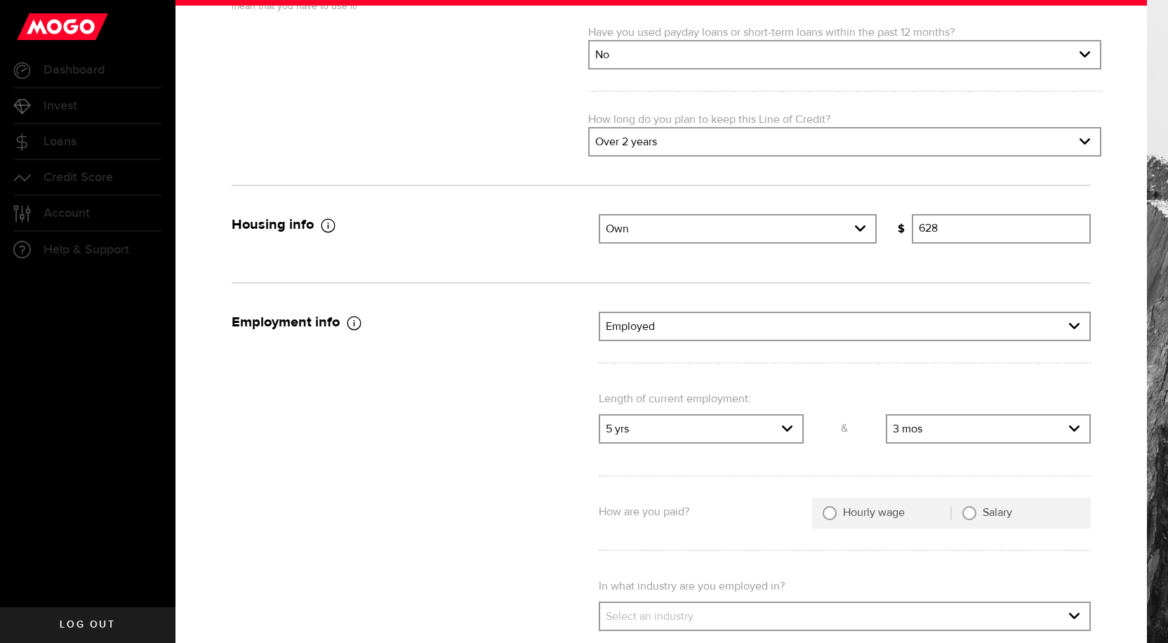
scroll to position [421, 0]
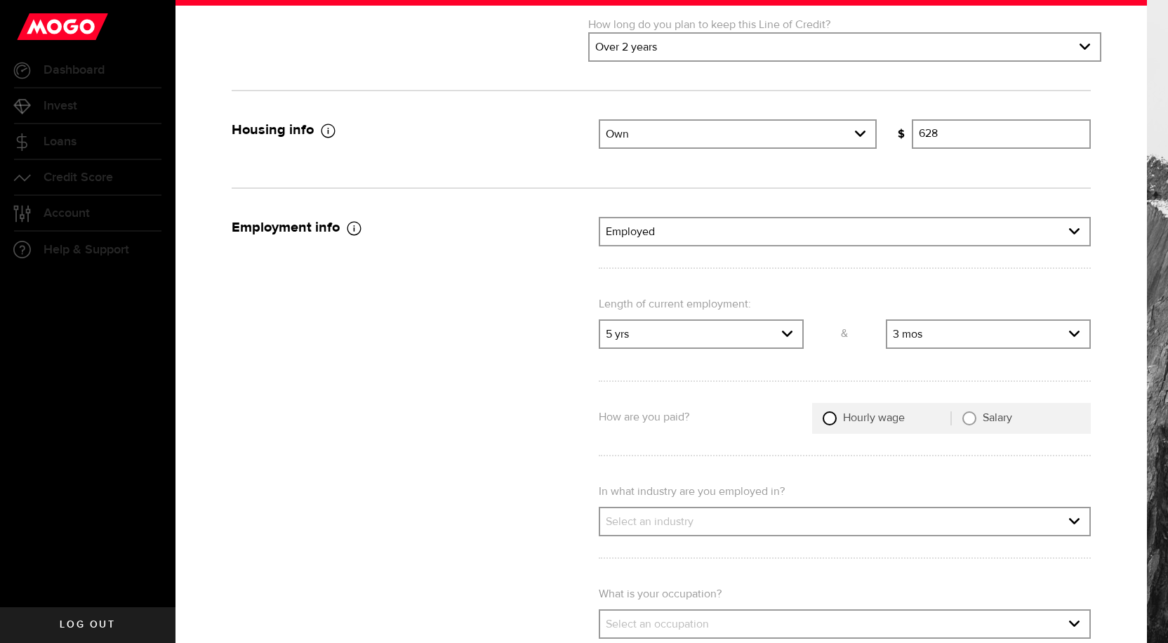
click at [827, 418] on input "Hourly wage" at bounding box center [830, 418] width 14 height 14
radio input "true"
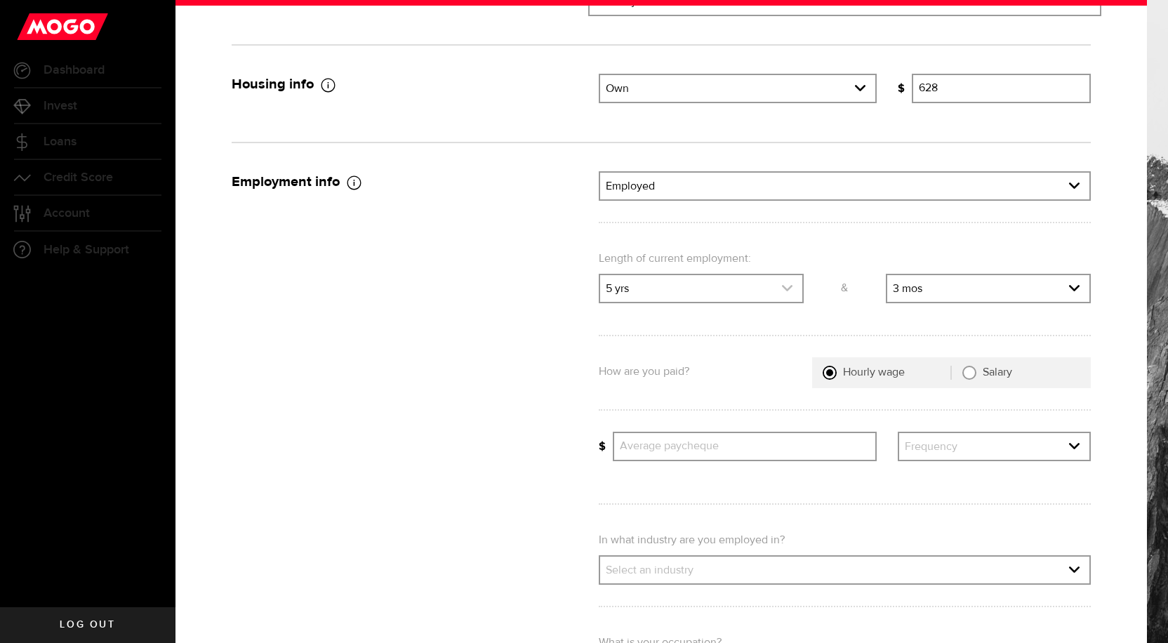
scroll to position [561, 0]
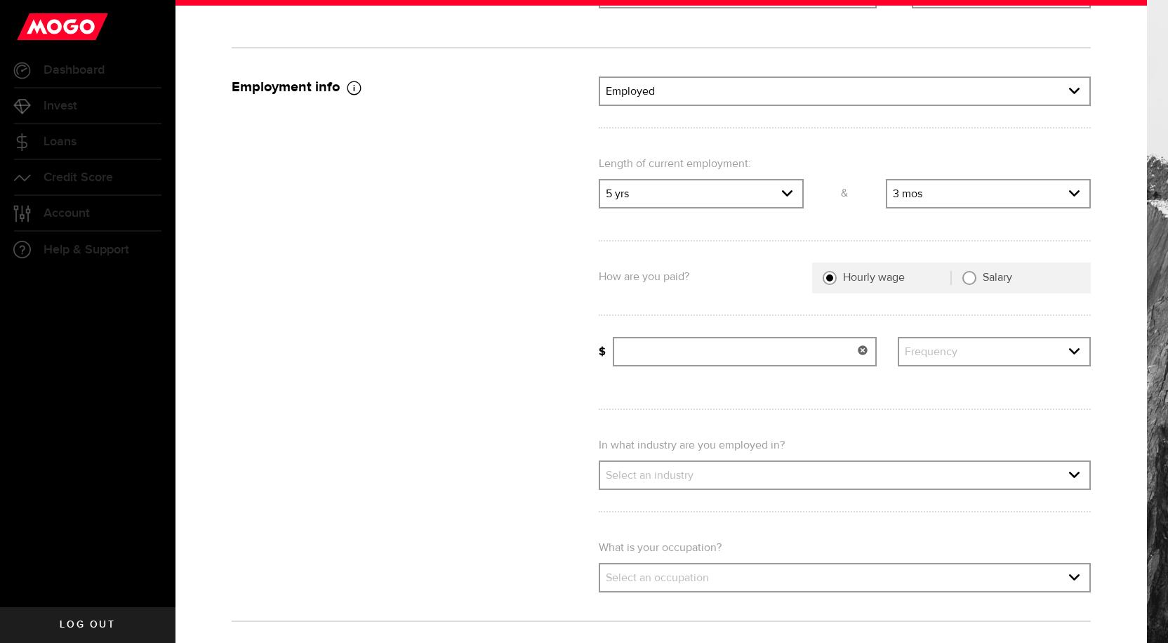
click at [627, 350] on input "Average paycheque" at bounding box center [745, 351] width 265 height 29
type input "1400"
click at [1069, 350] on use "expand select" at bounding box center [1074, 351] width 11 height 6
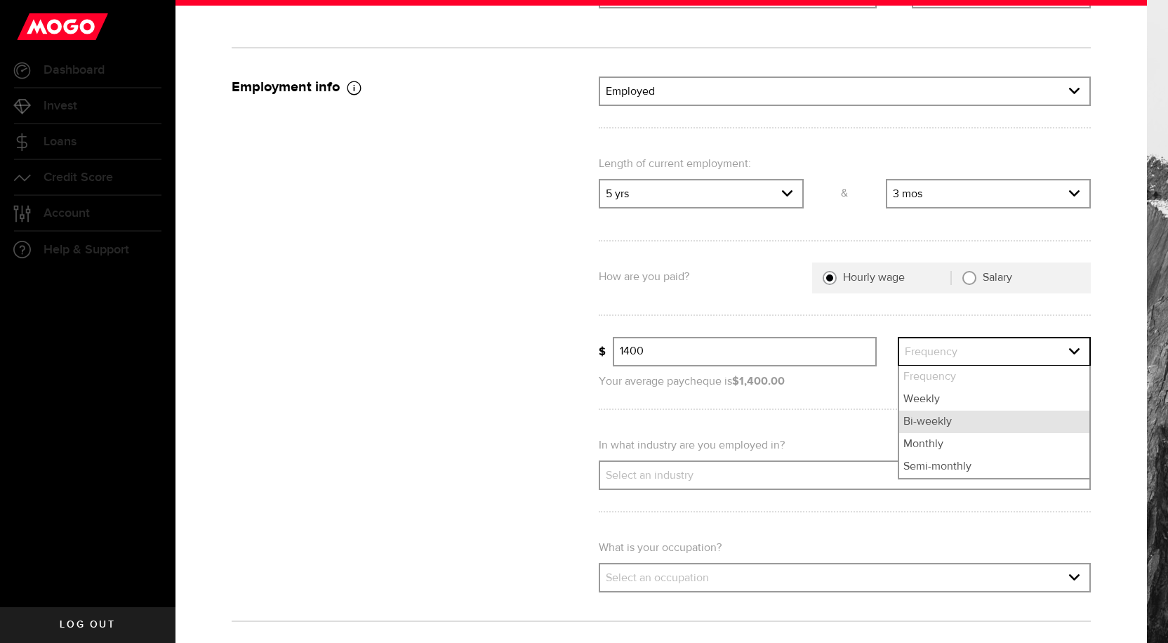
click at [931, 423] on li "Bi-weekly" at bounding box center [994, 422] width 190 height 22
select select "bi_weekly"
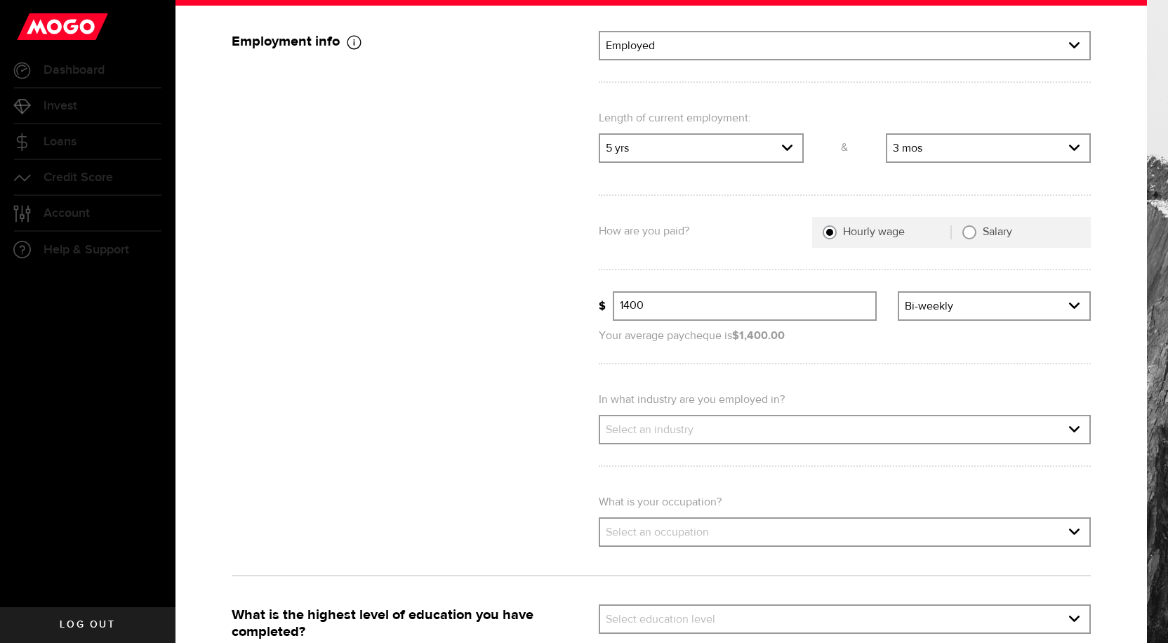
scroll to position [632, 0]
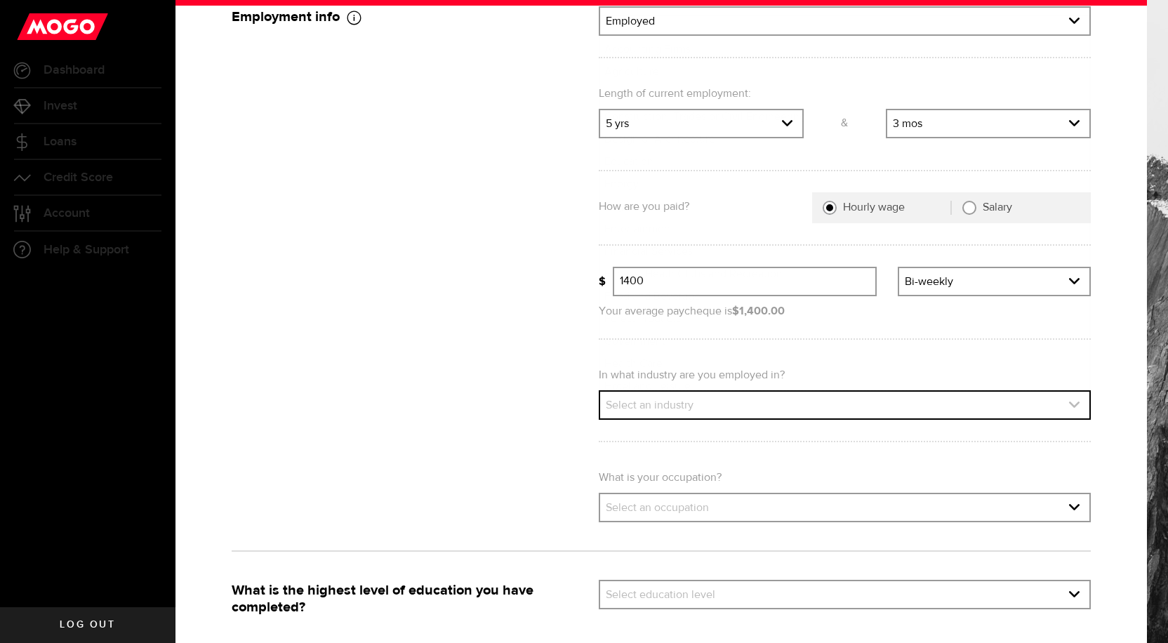
click at [1069, 406] on use "expand select" at bounding box center [1074, 404] width 11 height 6
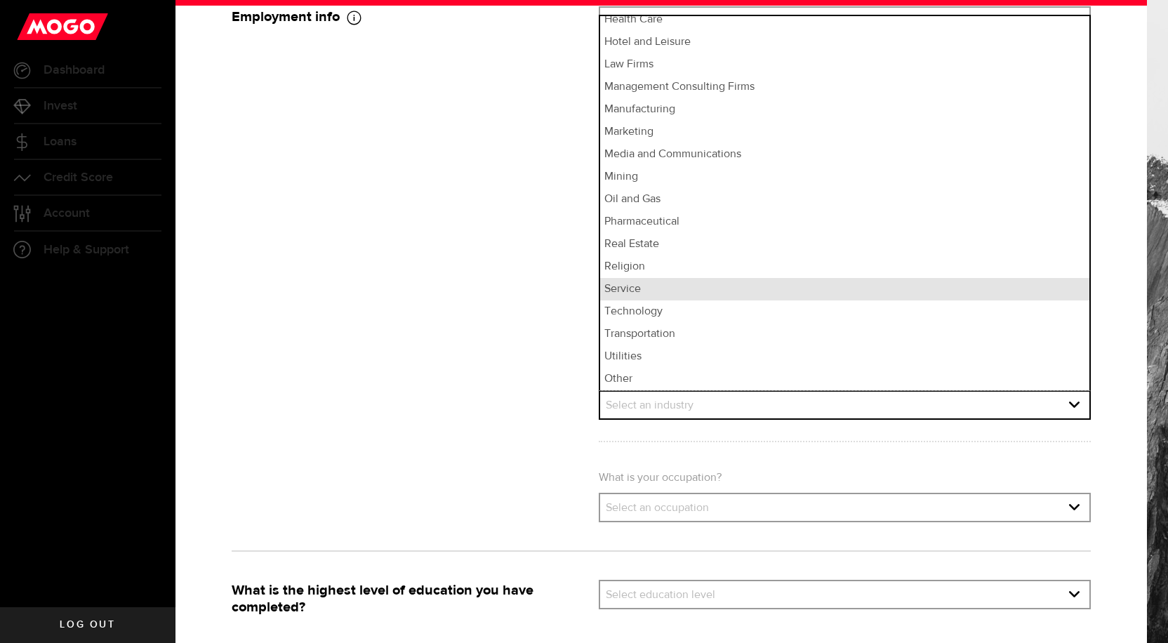
scroll to position [274, 0]
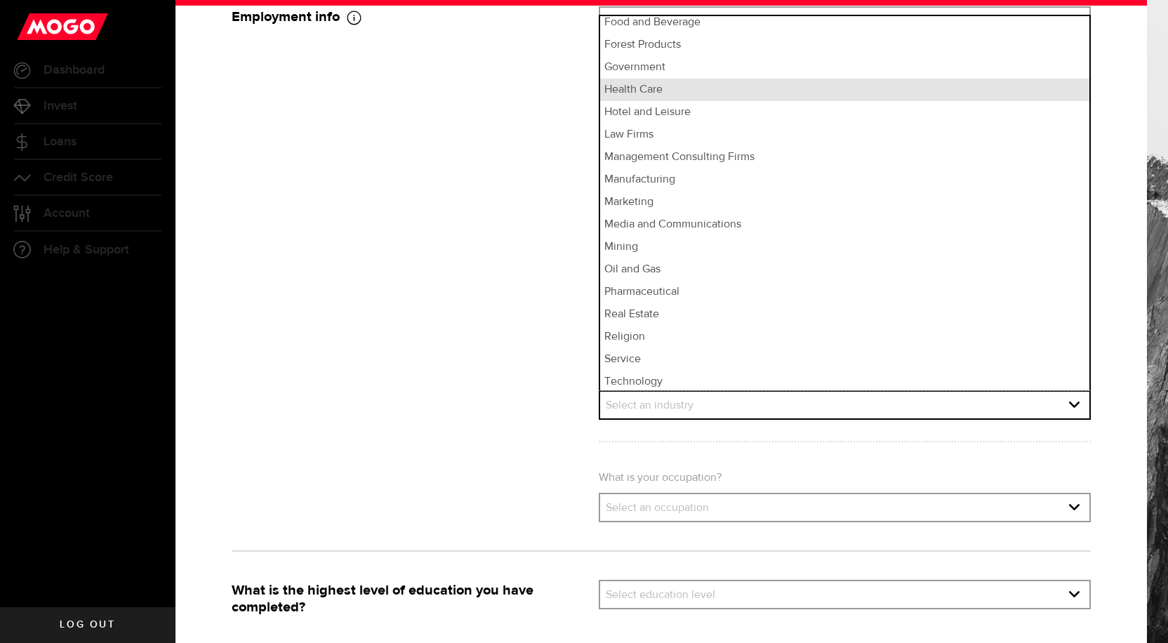
click at [639, 88] on li "Health Care" at bounding box center [844, 90] width 489 height 22
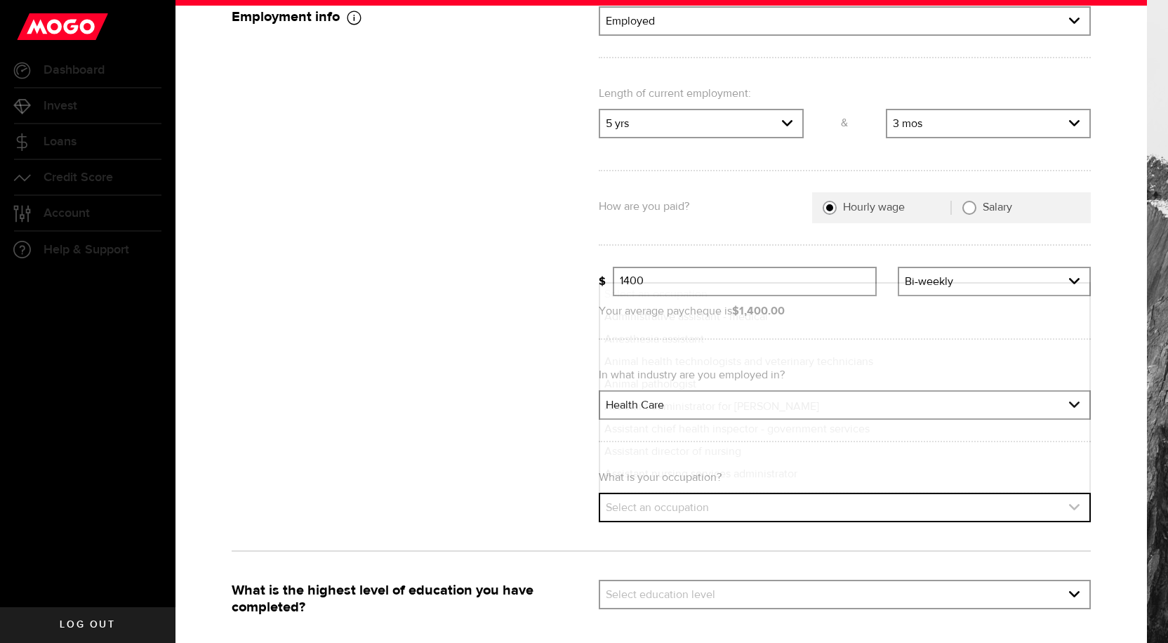
click at [1069, 509] on use "expand select" at bounding box center [1074, 507] width 11 height 6
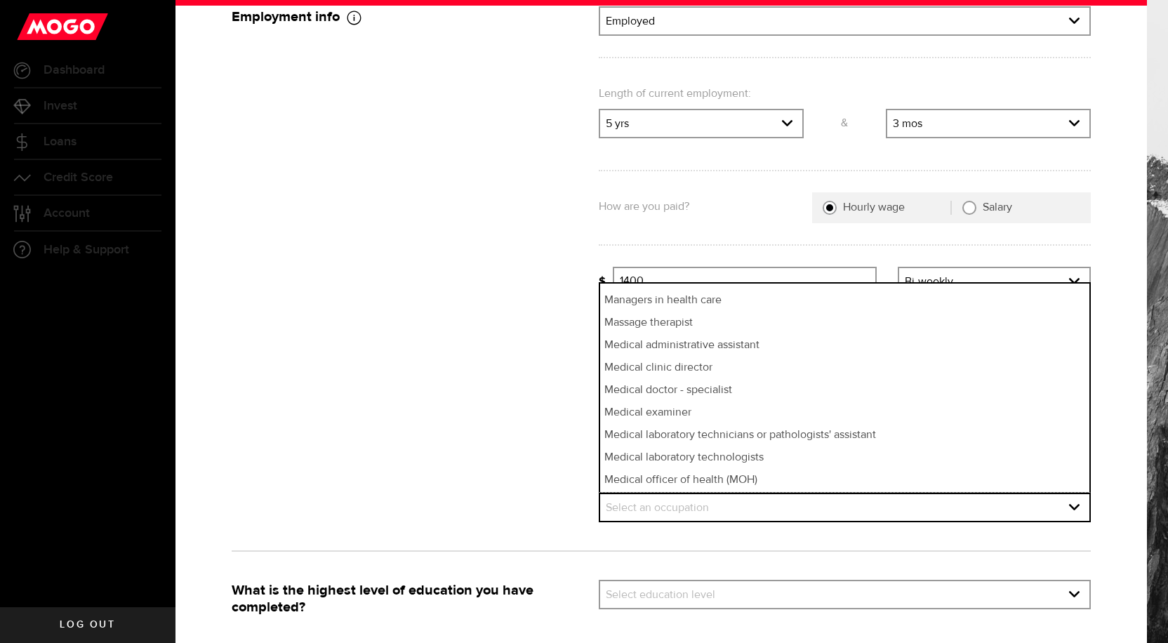
scroll to position [2035, 0]
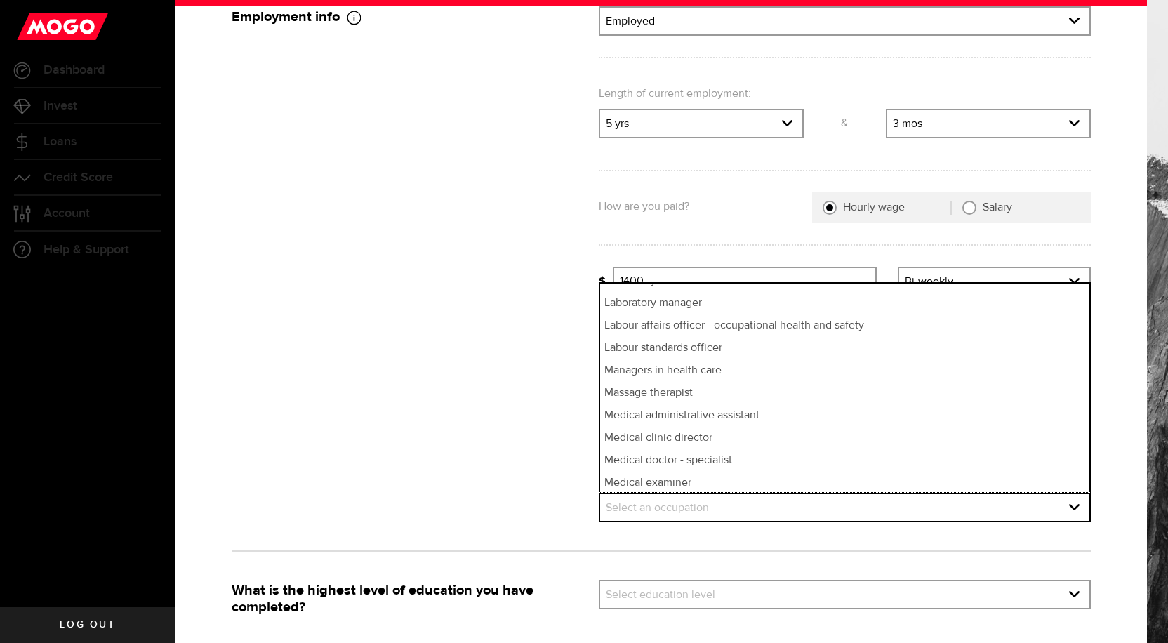
click at [1149, 396] on div "Additional Information Additional Information Signup in just 3 minutes to get y…" at bounding box center [671, 321] width 992 height 643
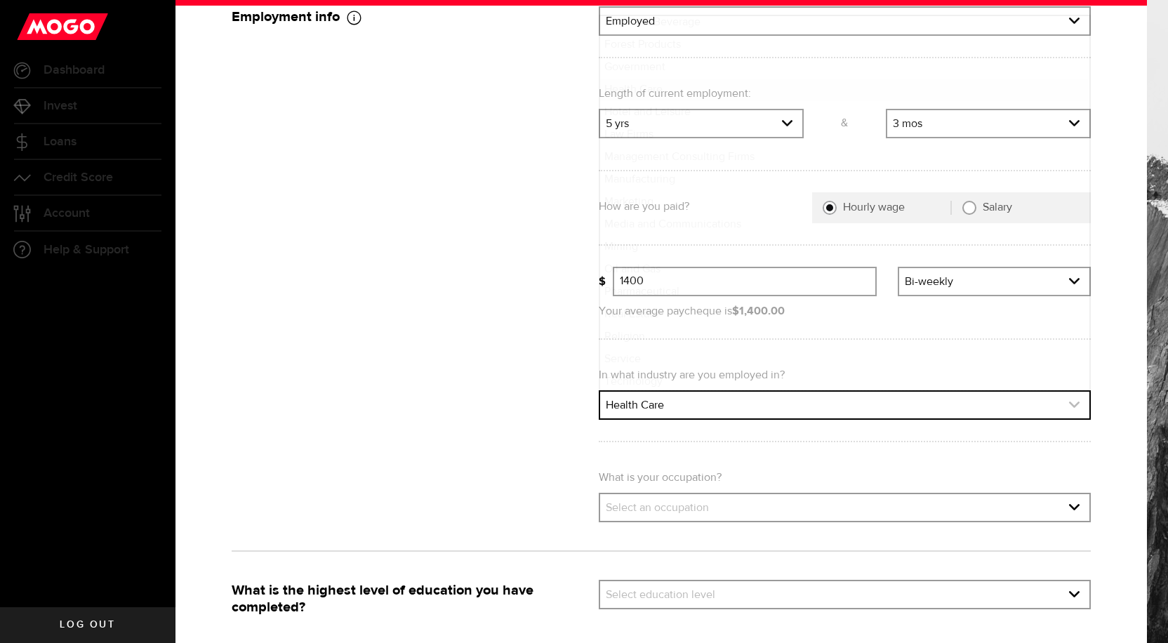
click at [1068, 401] on icon "expand select" at bounding box center [1074, 405] width 12 height 12
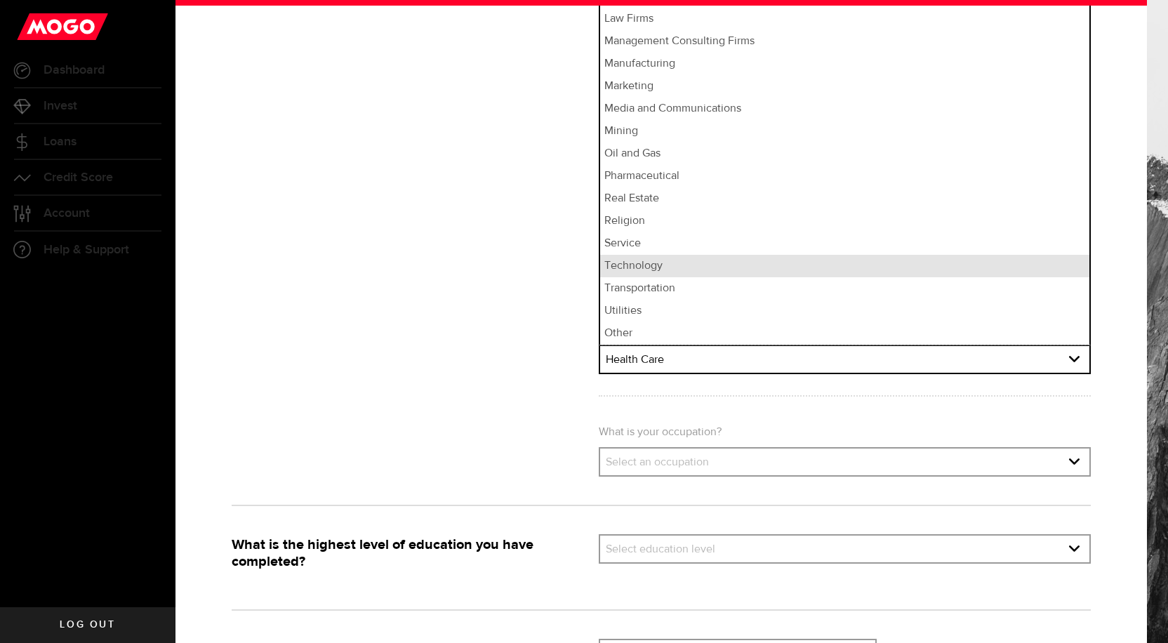
scroll to position [702, 0]
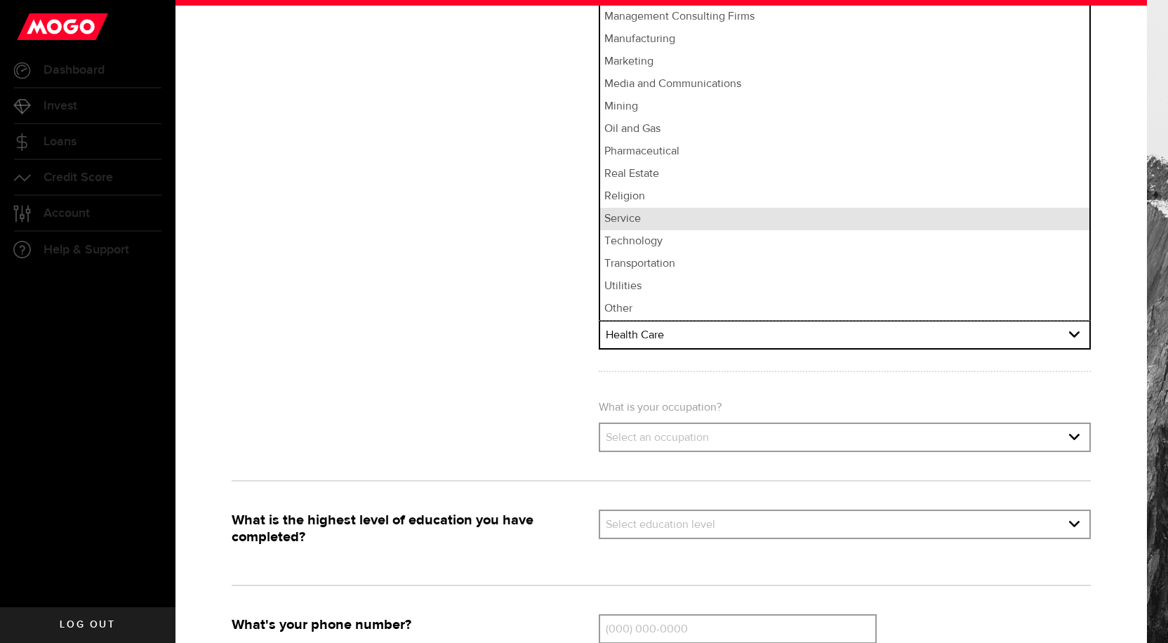
click at [611, 220] on li "Service" at bounding box center [844, 219] width 489 height 22
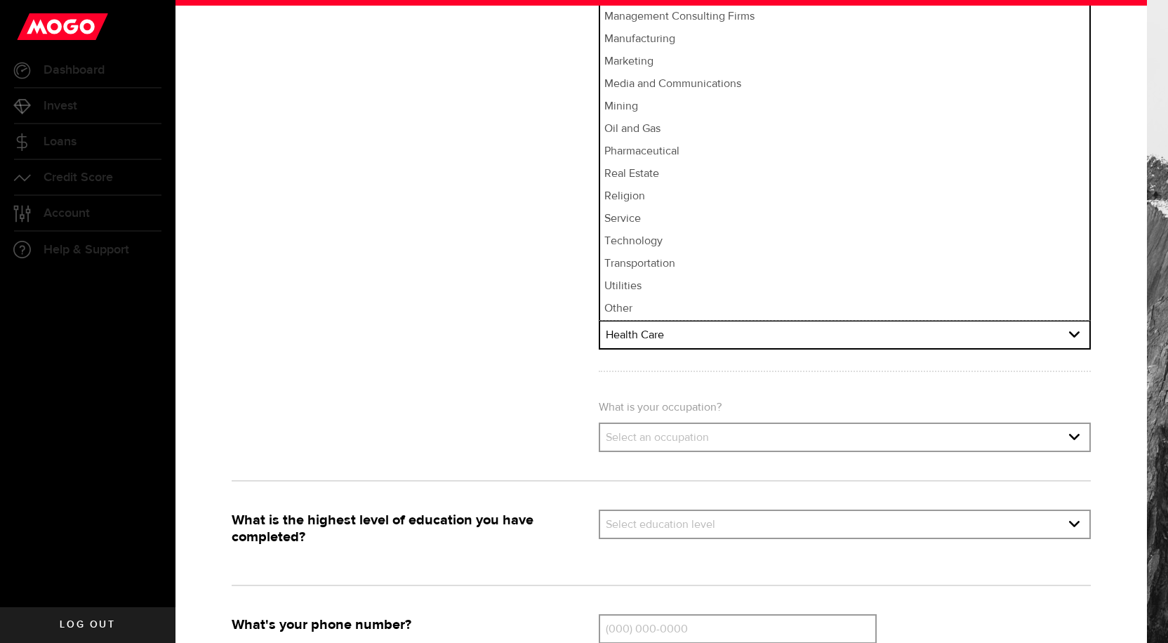
select select "Service"
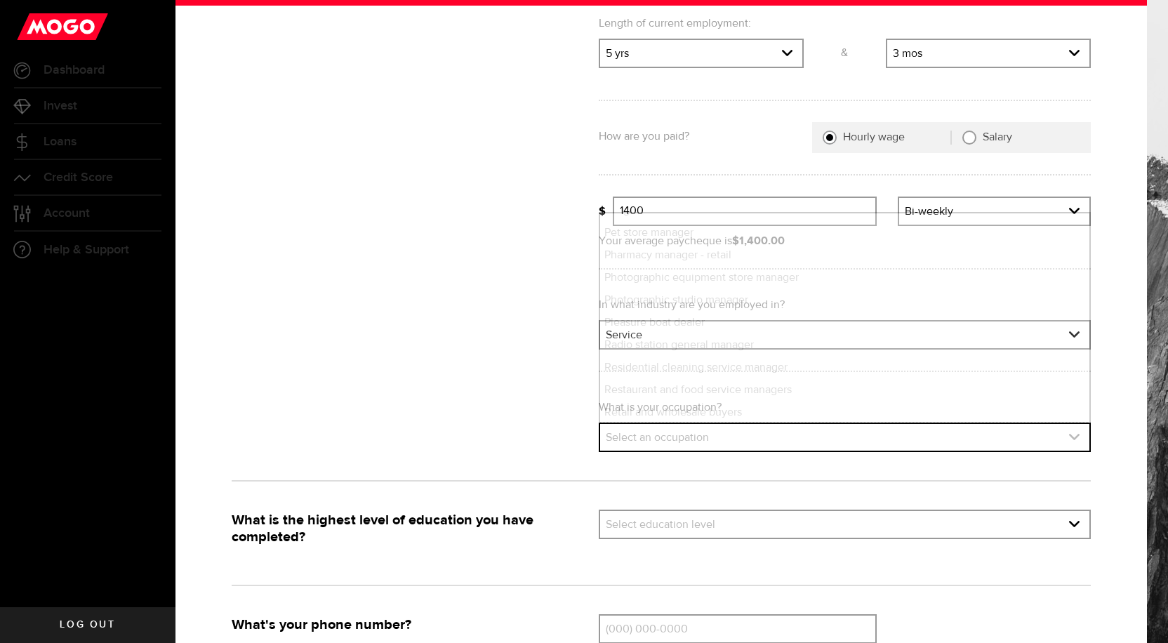
scroll to position [0, 0]
click at [1068, 440] on icon "expand select" at bounding box center [1074, 437] width 12 height 12
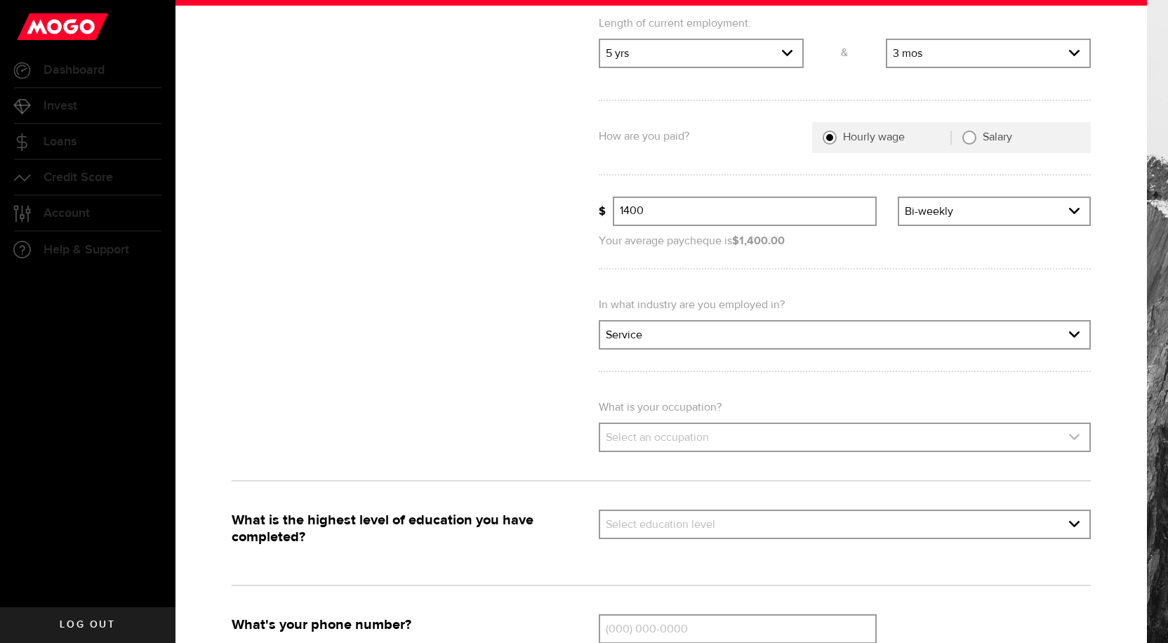
click at [1069, 436] on use "expand select" at bounding box center [1074, 437] width 11 height 6
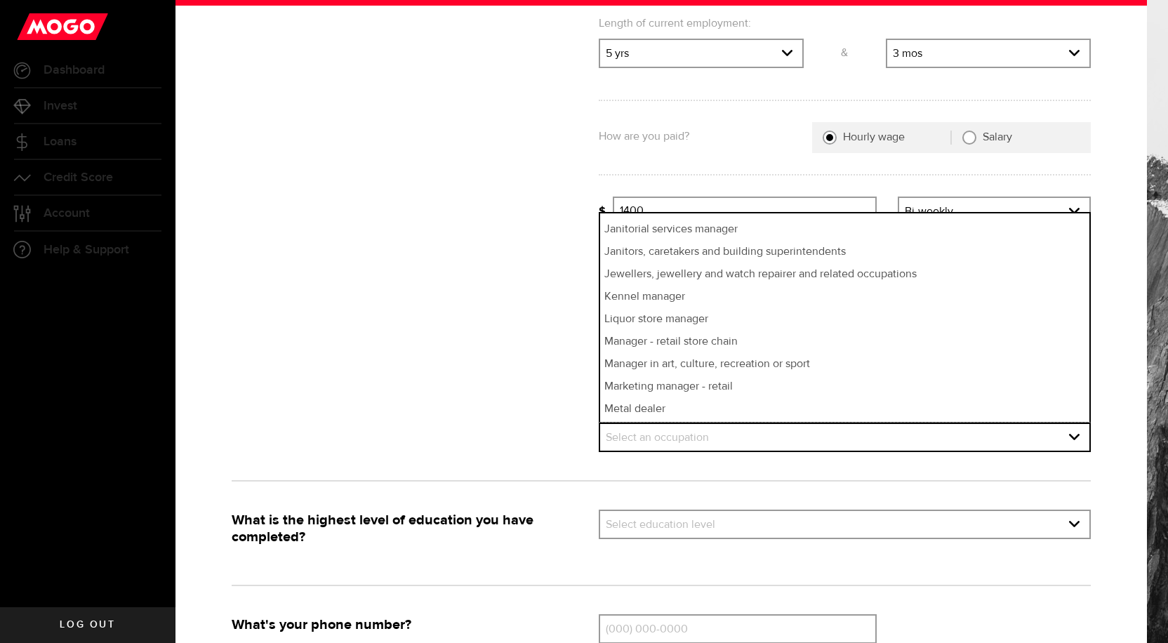
scroll to position [1614, 0]
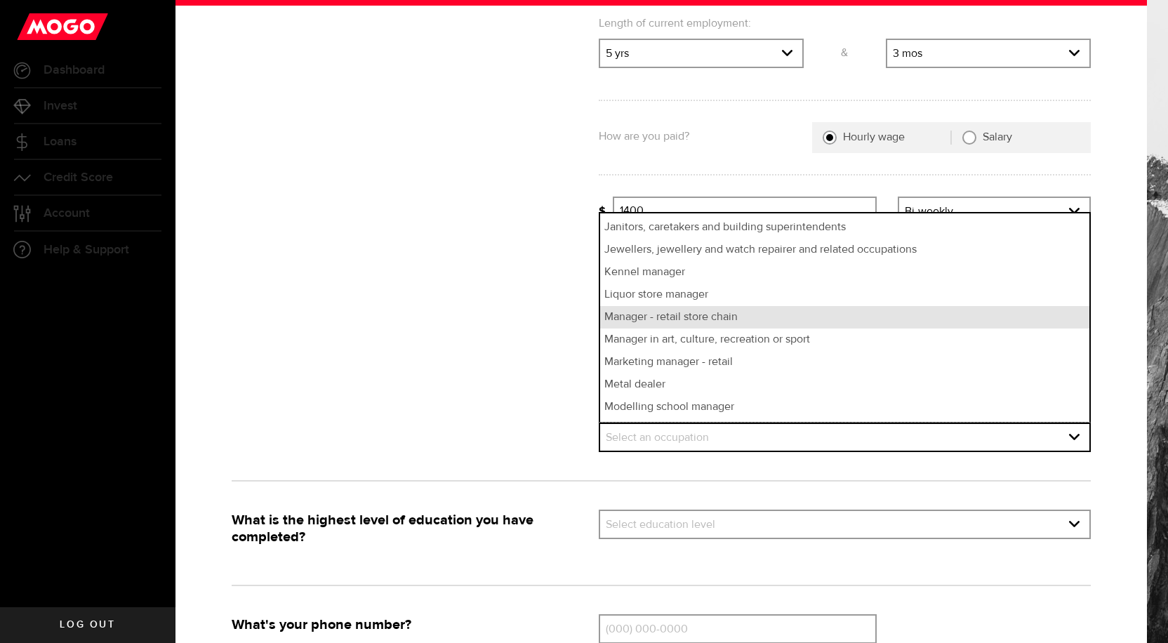
click at [614, 318] on li "Manager - retail store chain" at bounding box center [844, 317] width 489 height 22
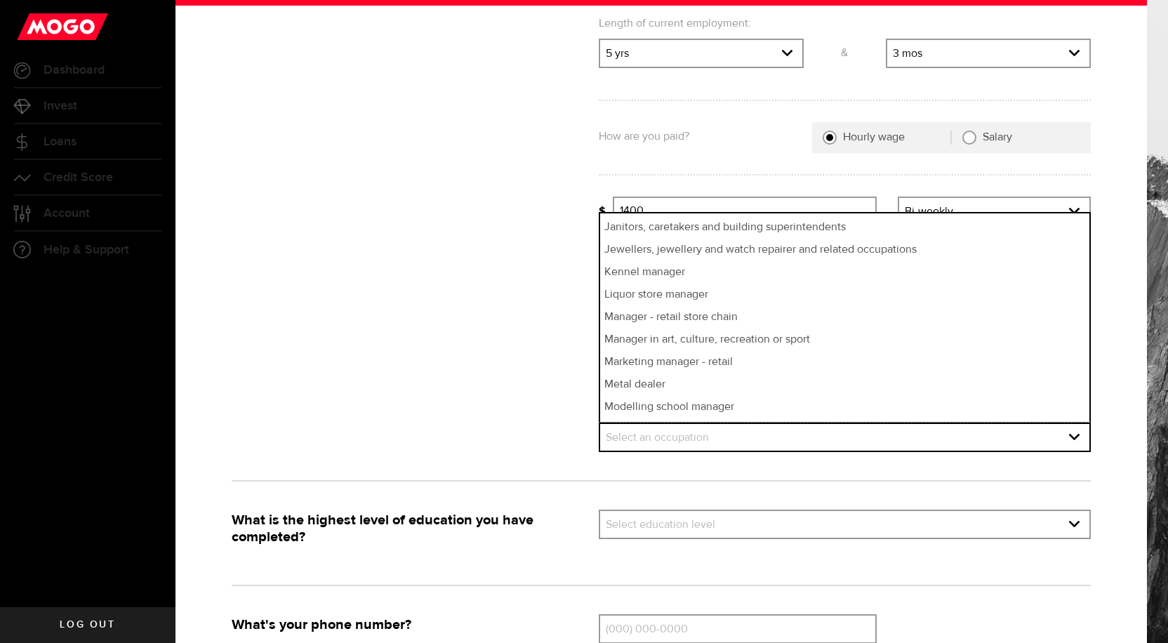
select select "Manager - retail store chain"
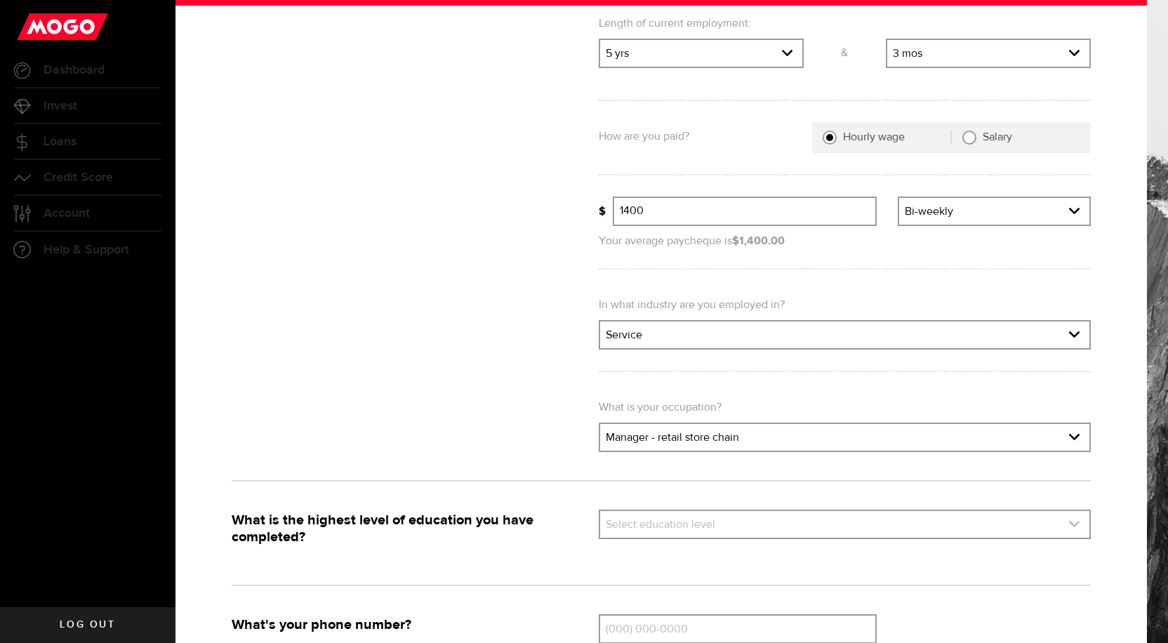
click at [1068, 526] on icon "expand select" at bounding box center [1074, 524] width 12 height 12
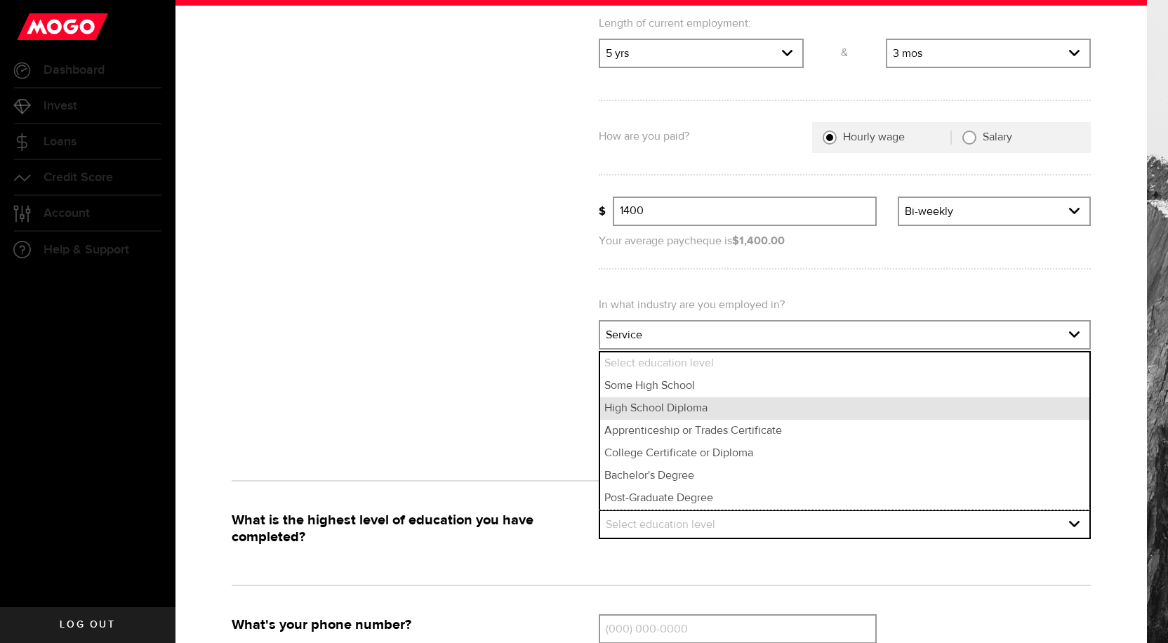
click at [693, 411] on li "High School Diploma" at bounding box center [844, 408] width 489 height 22
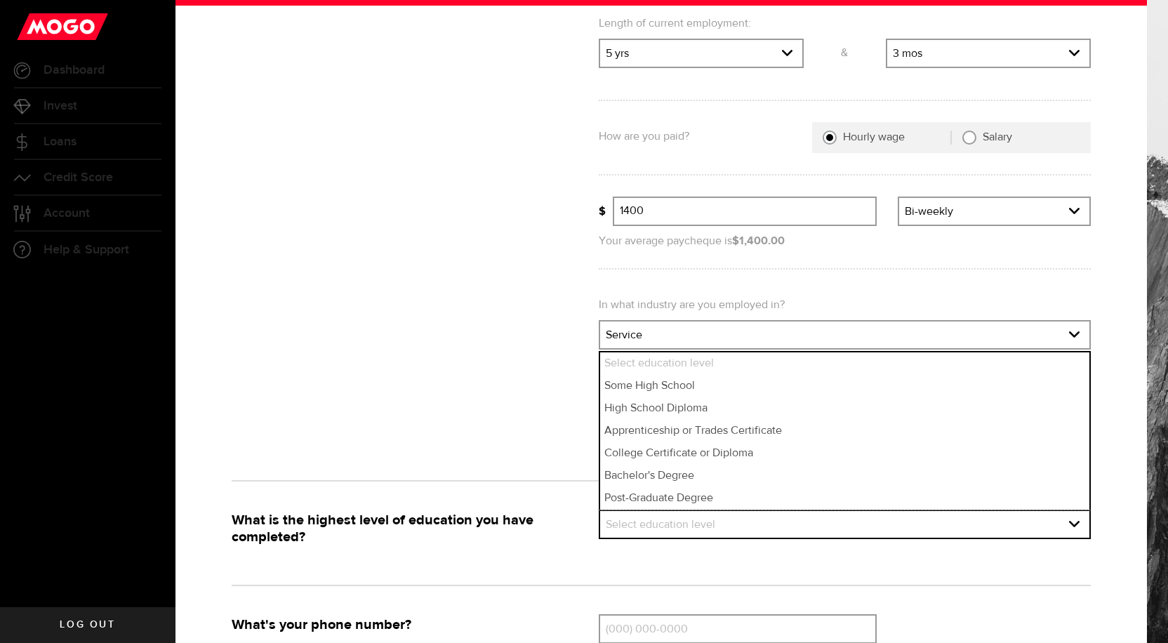
select select "High School Diploma"
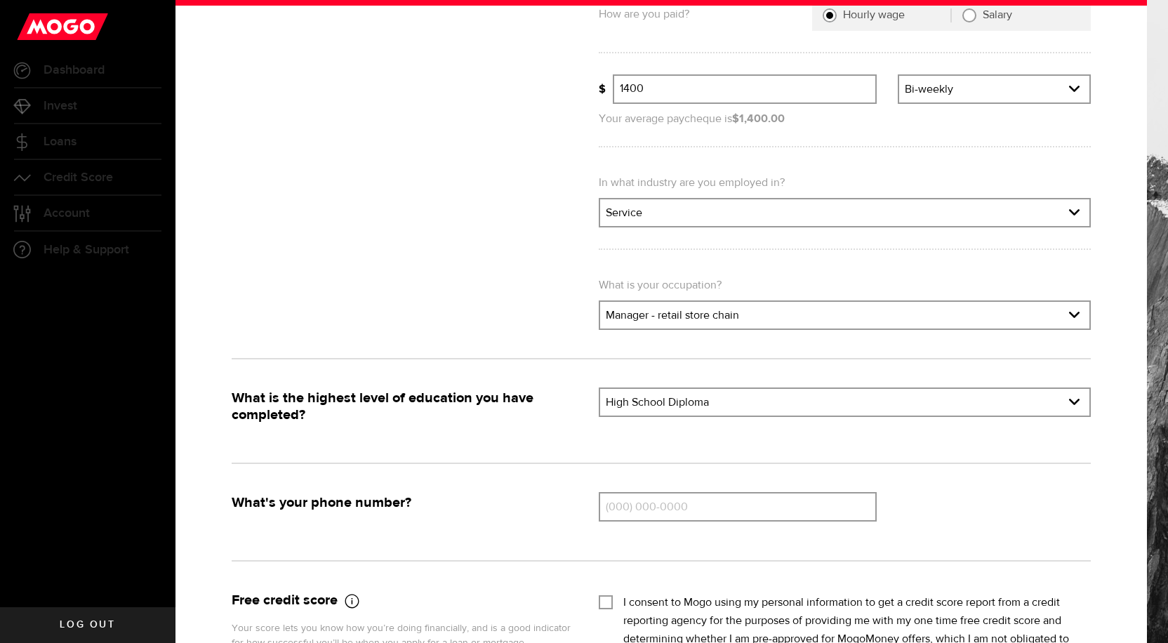
scroll to position [912, 0]
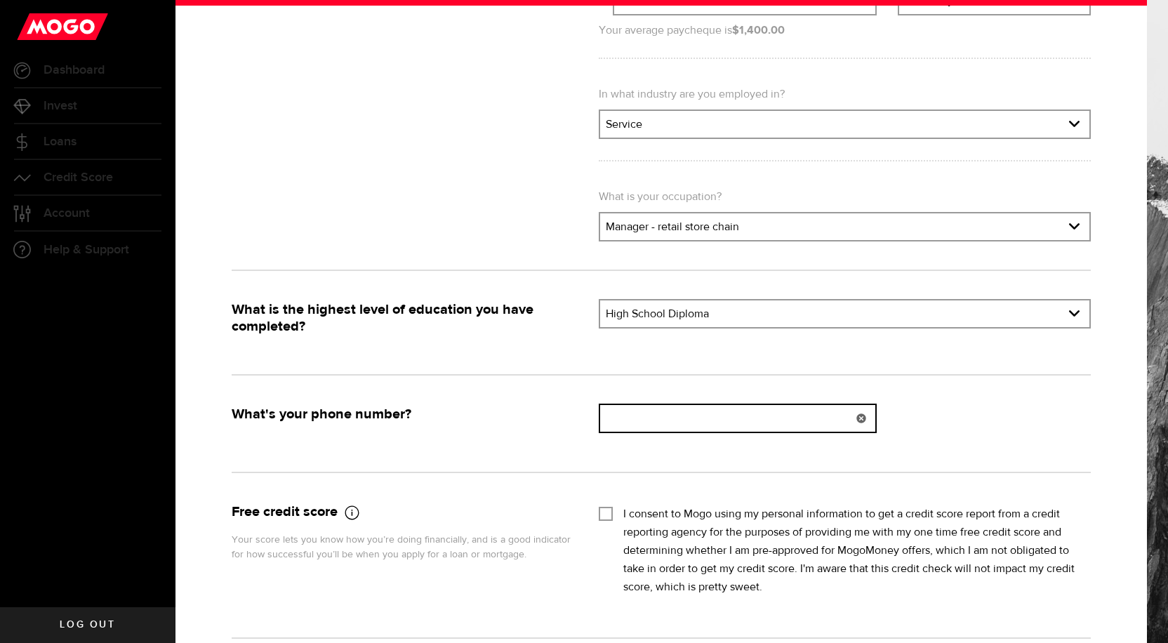
click at [616, 423] on input "(000) 000-0000" at bounding box center [738, 418] width 276 height 27
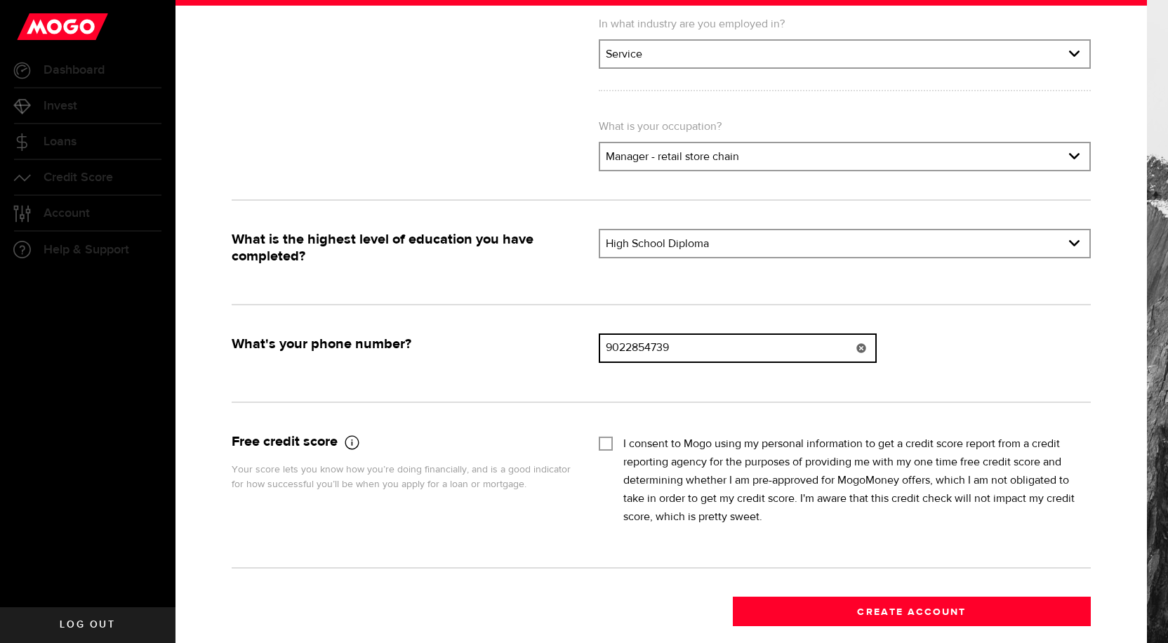
type input "9022854739"
click at [600, 437] on input "I consent to Mogo using my personal information to get a credit score report fr…" at bounding box center [606, 442] width 14 height 14
checkbox input "true"
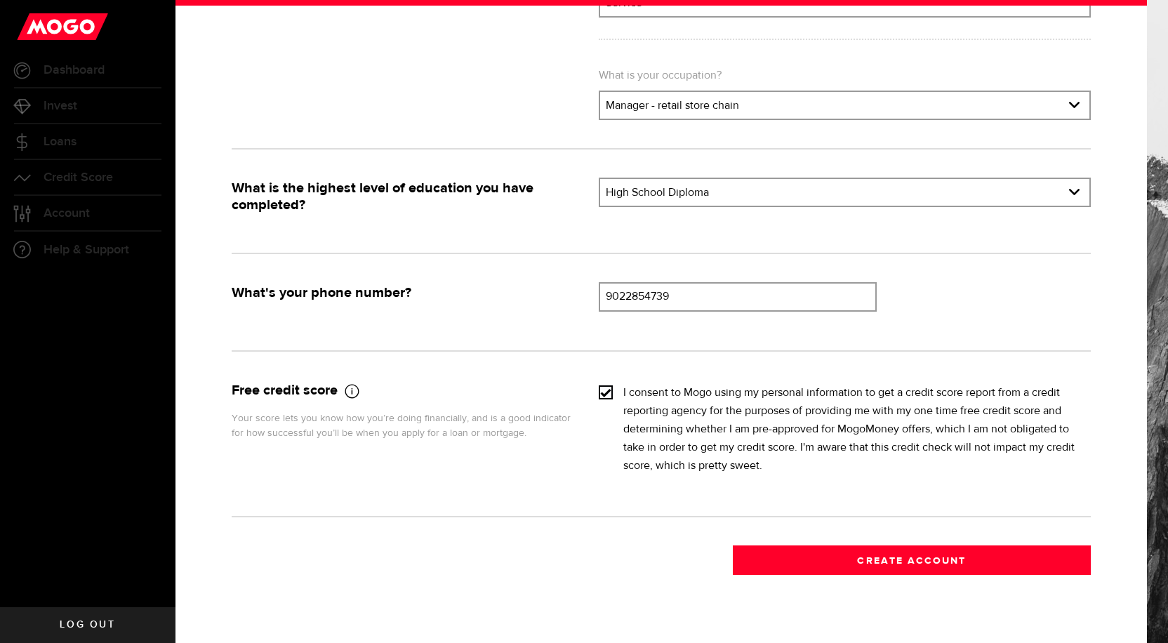
scroll to position [1115, 0]
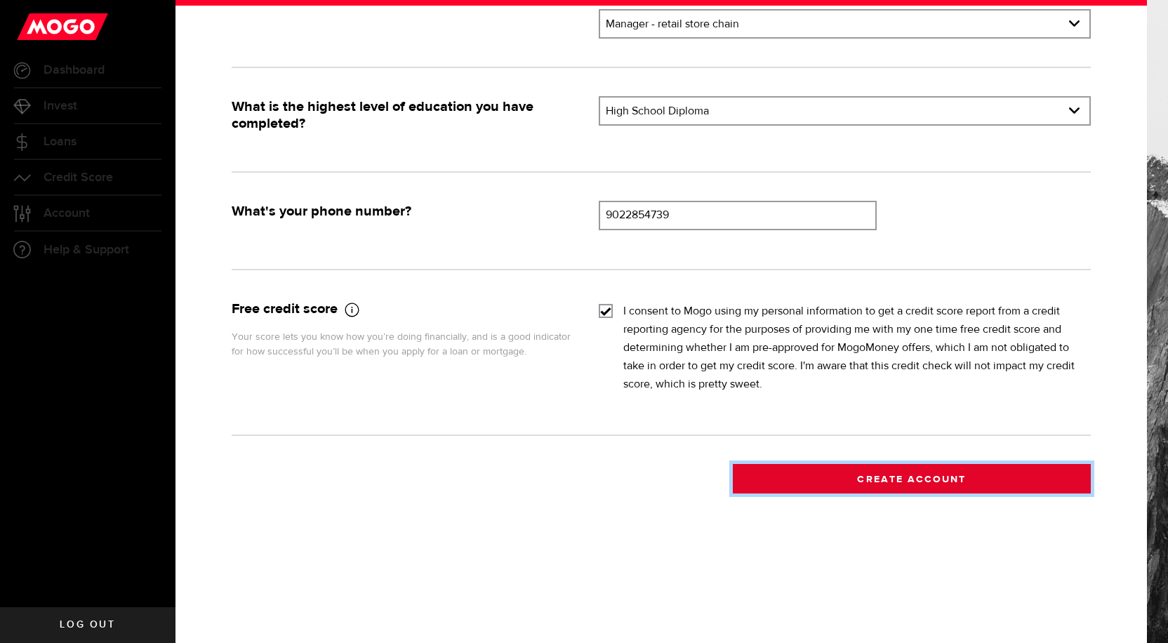
click at [899, 486] on button "Create Account" at bounding box center [912, 478] width 358 height 29
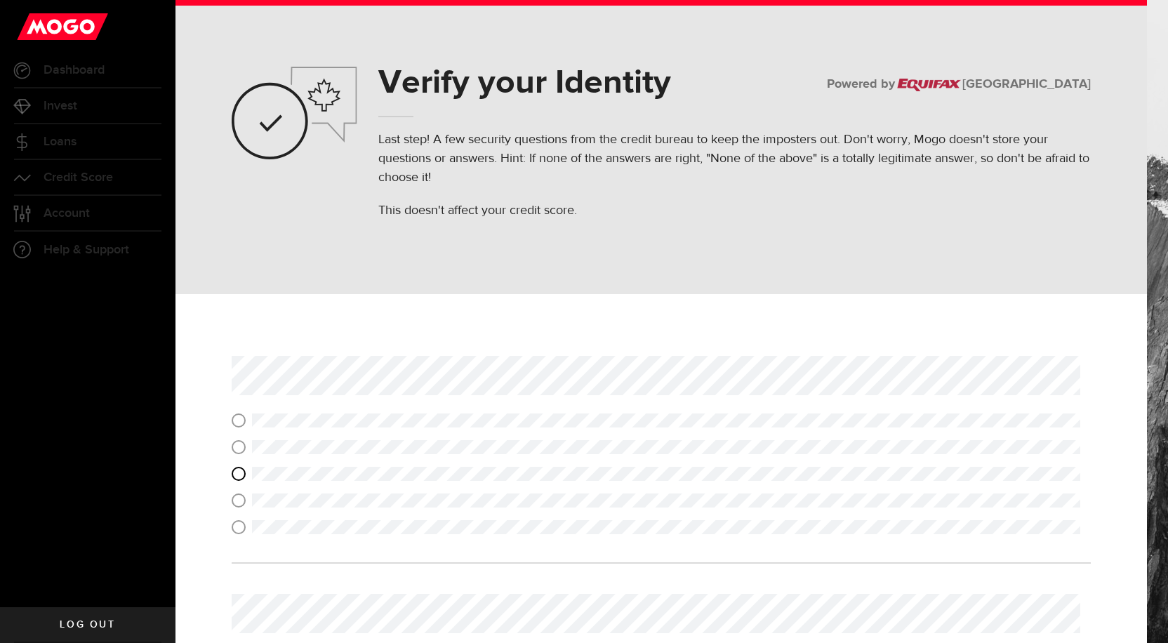
click at [234, 474] on input "radio" at bounding box center [239, 474] width 14 height 14
radio input "true"
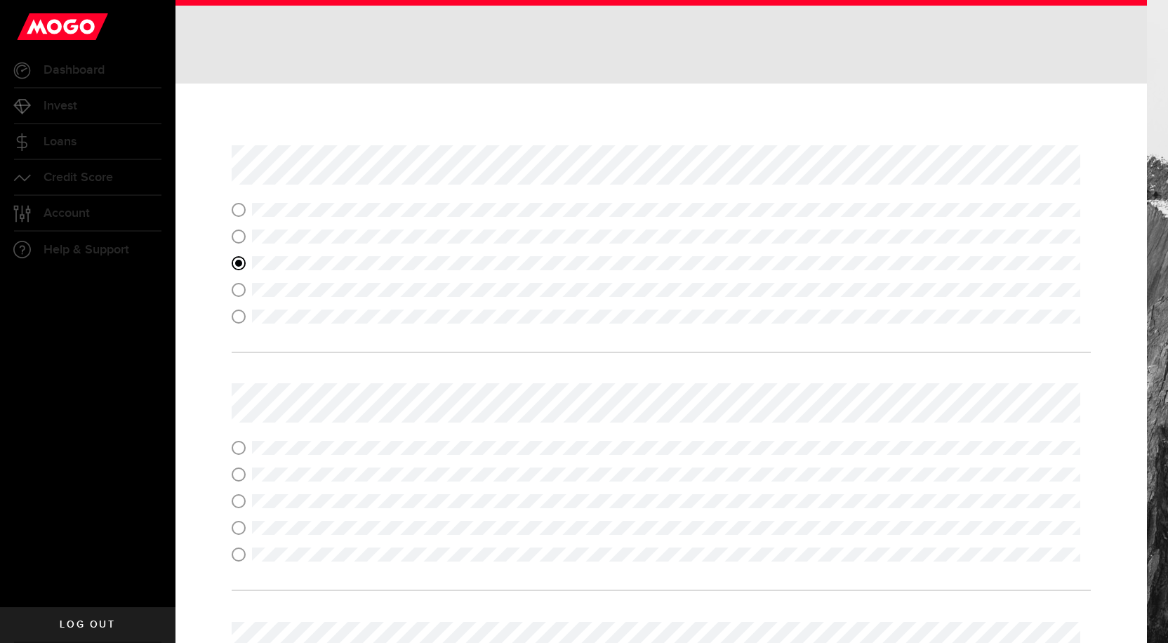
scroll to position [281, 0]
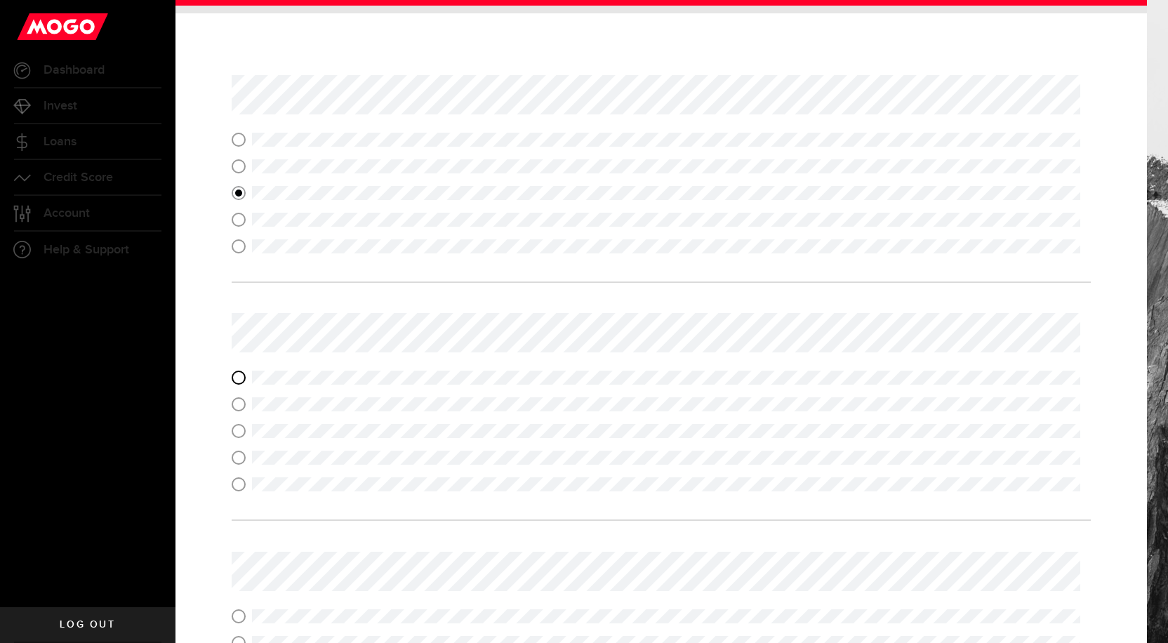
click at [238, 377] on input "radio" at bounding box center [239, 378] width 14 height 14
radio input "true"
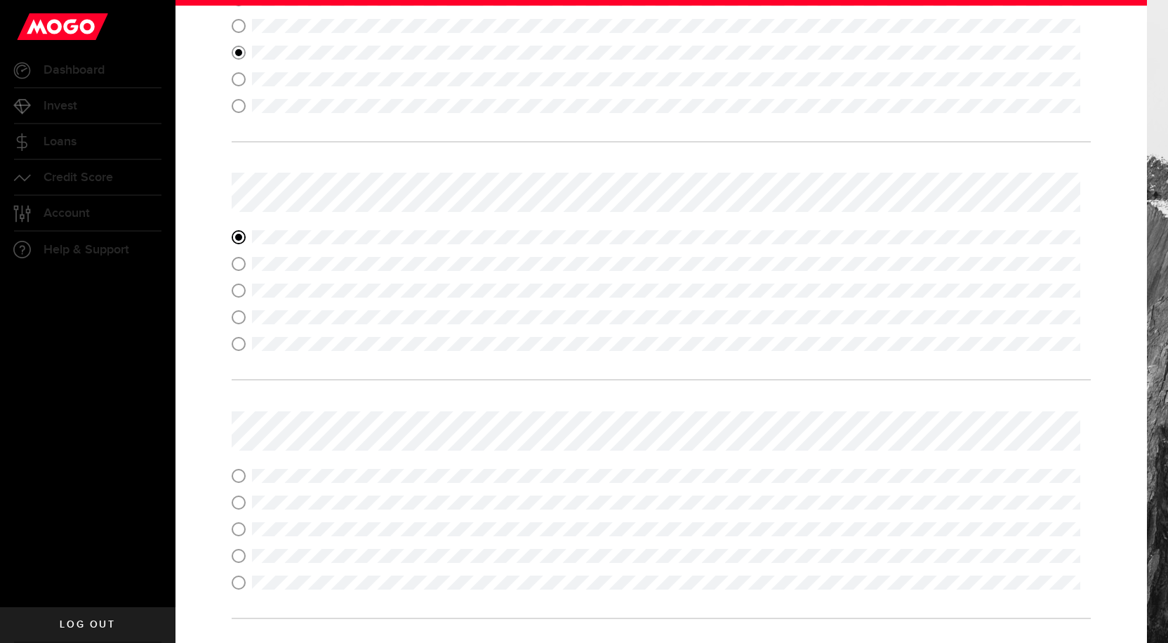
scroll to position [491, 0]
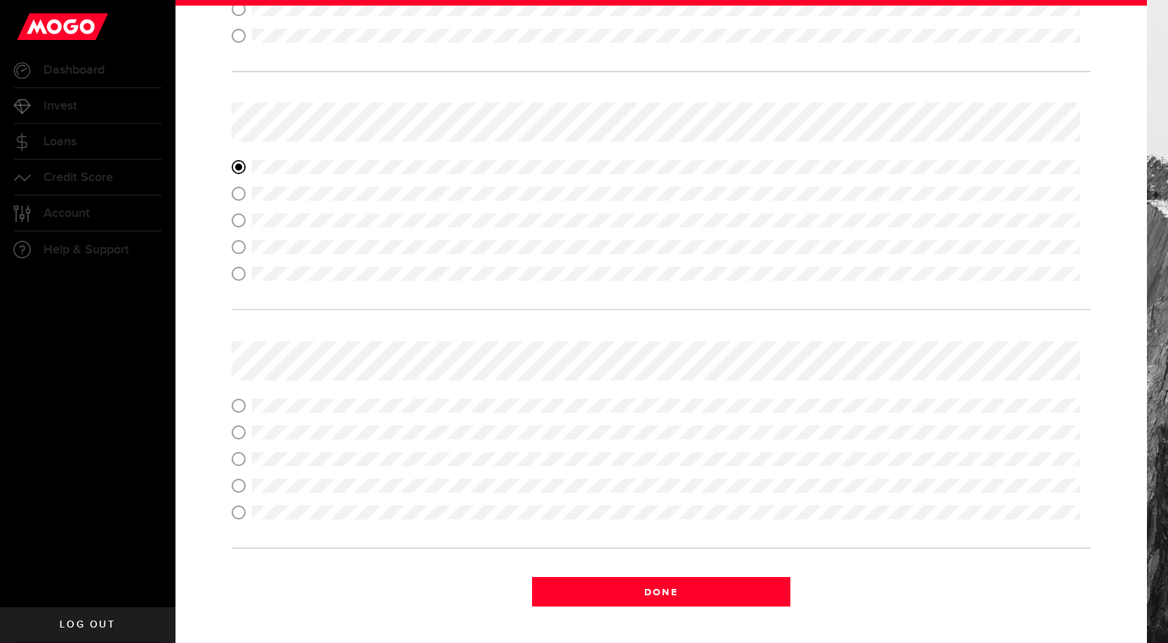
click at [237, 488] on input "radio" at bounding box center [239, 486] width 14 height 14
radio input "true"
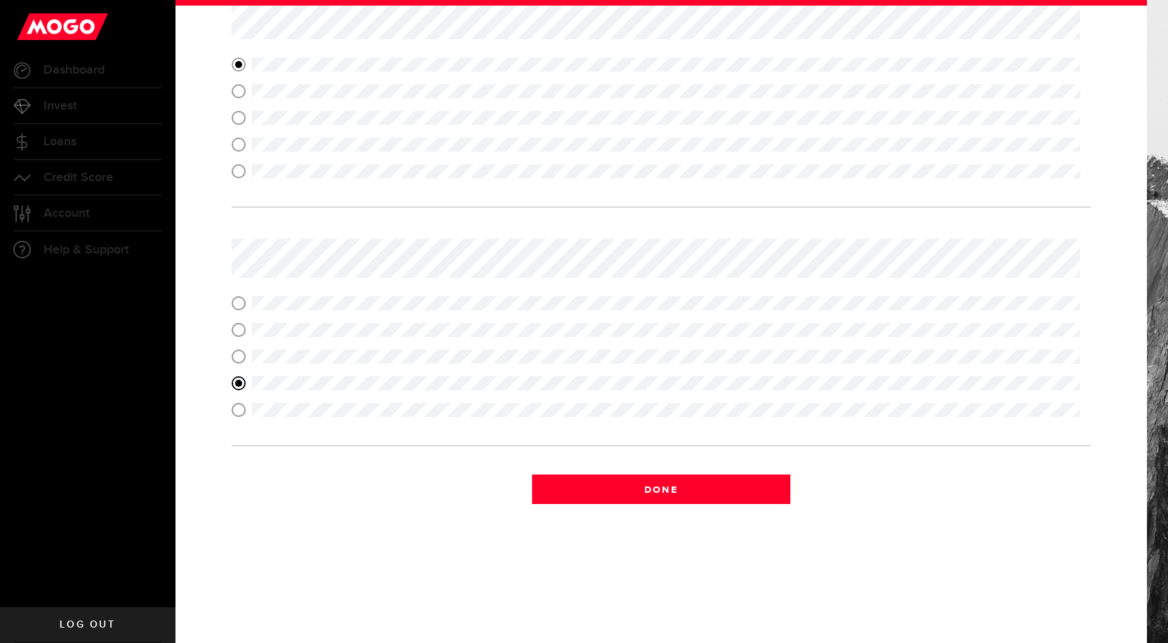
scroll to position [604, 0]
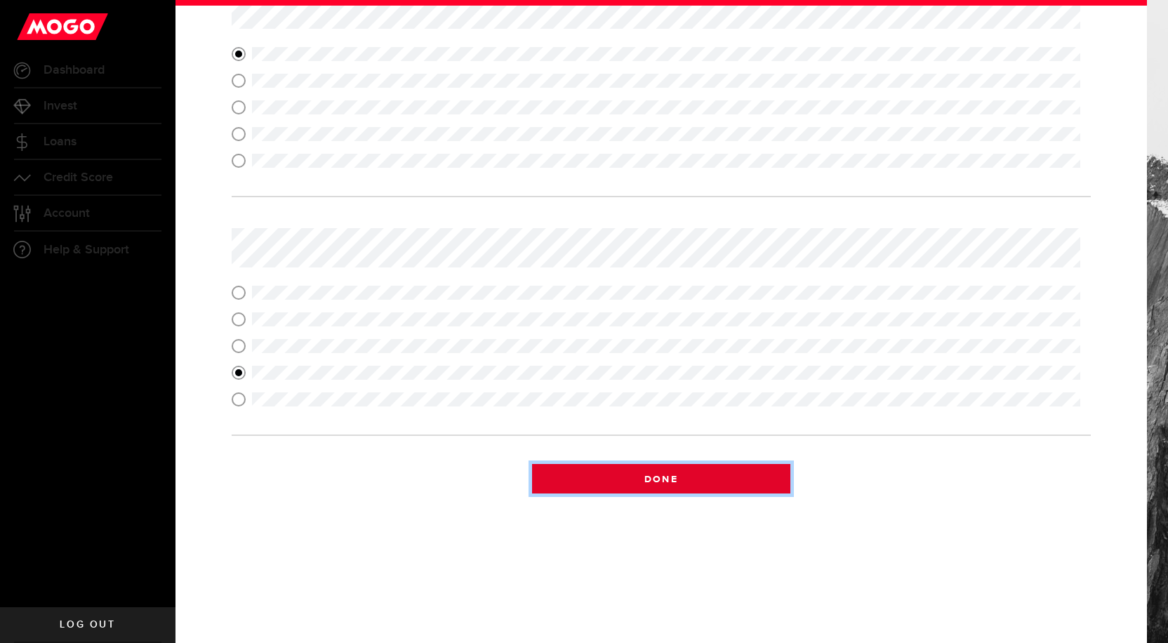
click at [606, 480] on button "Done" at bounding box center [661, 478] width 258 height 29
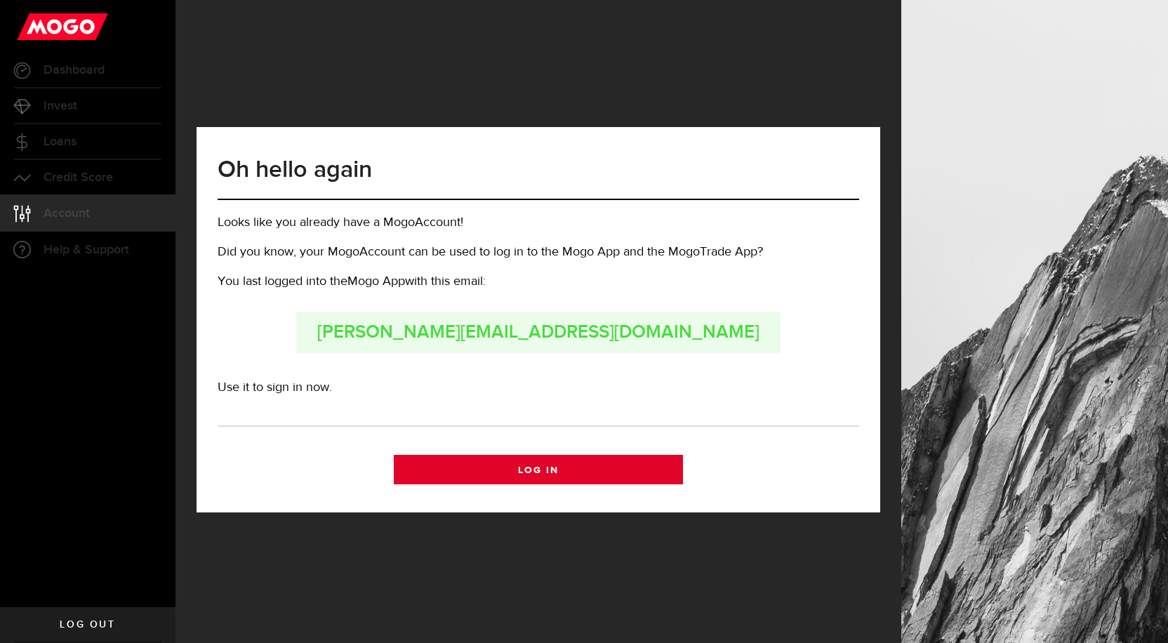
click at [597, 470] on link "Log In" at bounding box center [538, 469] width 288 height 29
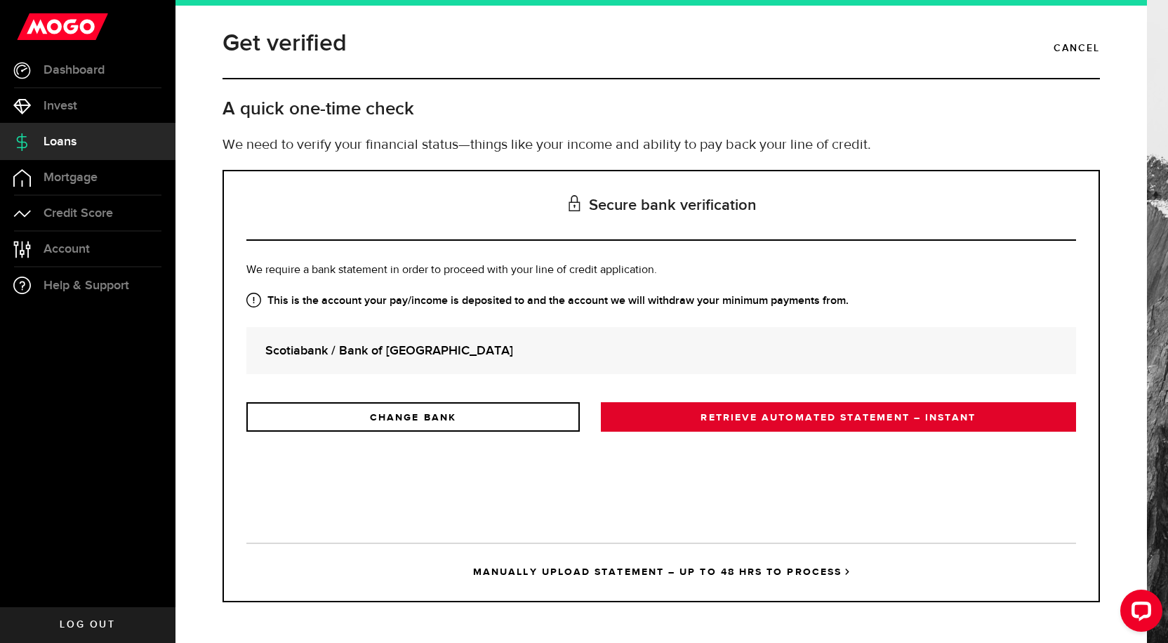
click at [753, 415] on link "RETRIEVE AUTOMATED STATEMENT – INSTANT" at bounding box center [838, 416] width 475 height 29
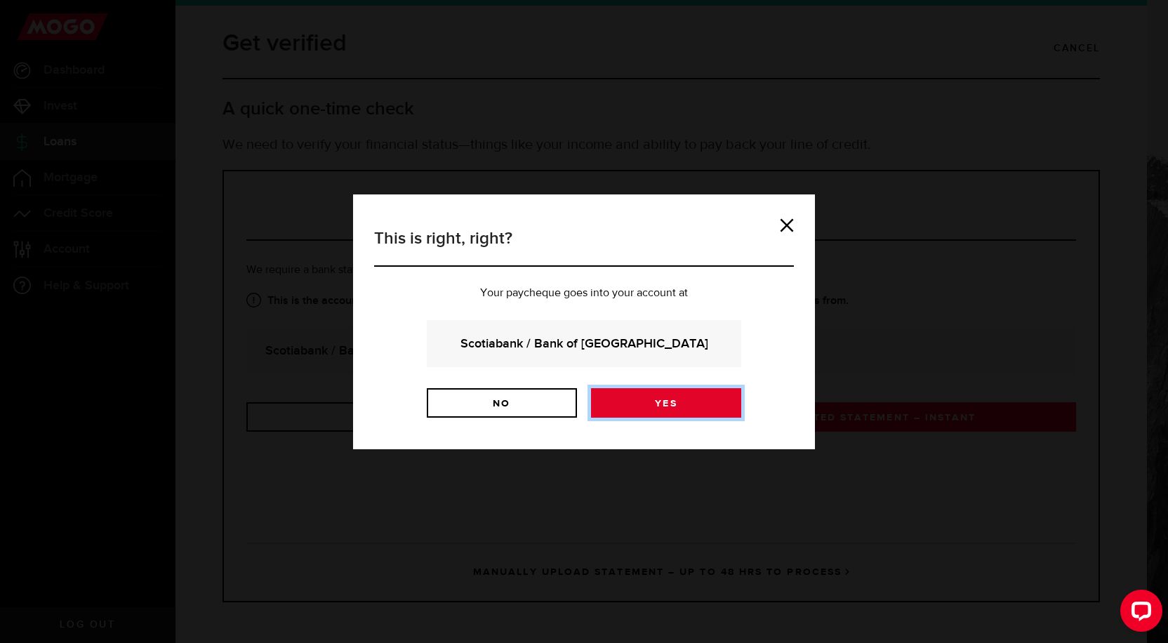
click at [670, 403] on link "Yes" at bounding box center [666, 402] width 150 height 29
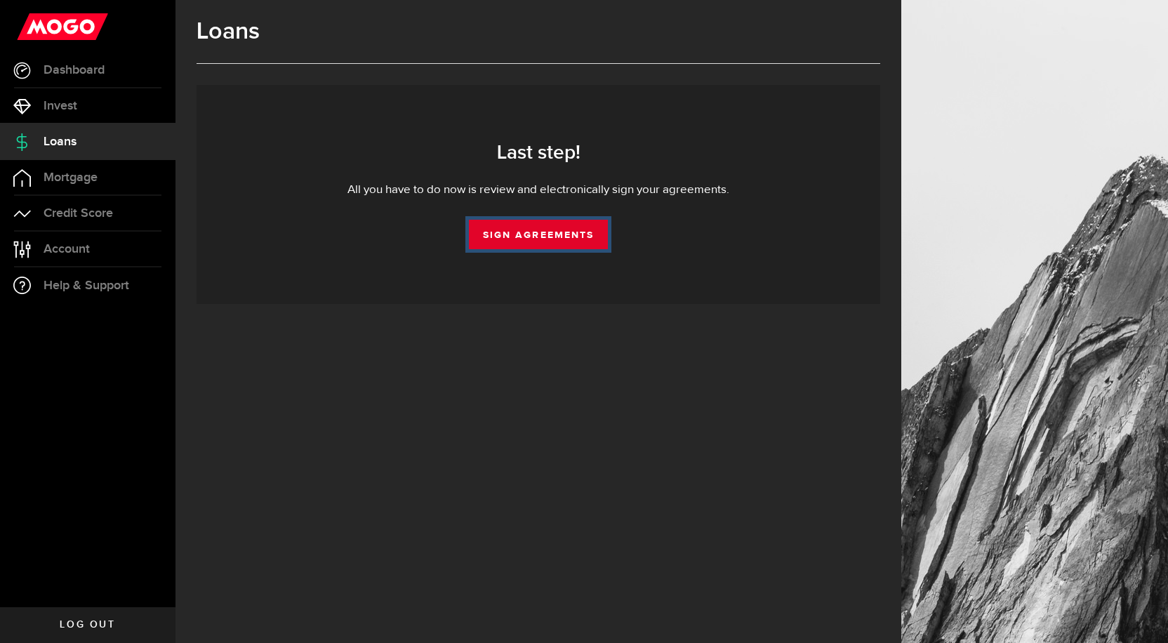
click at [552, 233] on link "Sign Agreements" at bounding box center [538, 234] width 139 height 29
